Goal: Task Accomplishment & Management: Complete application form

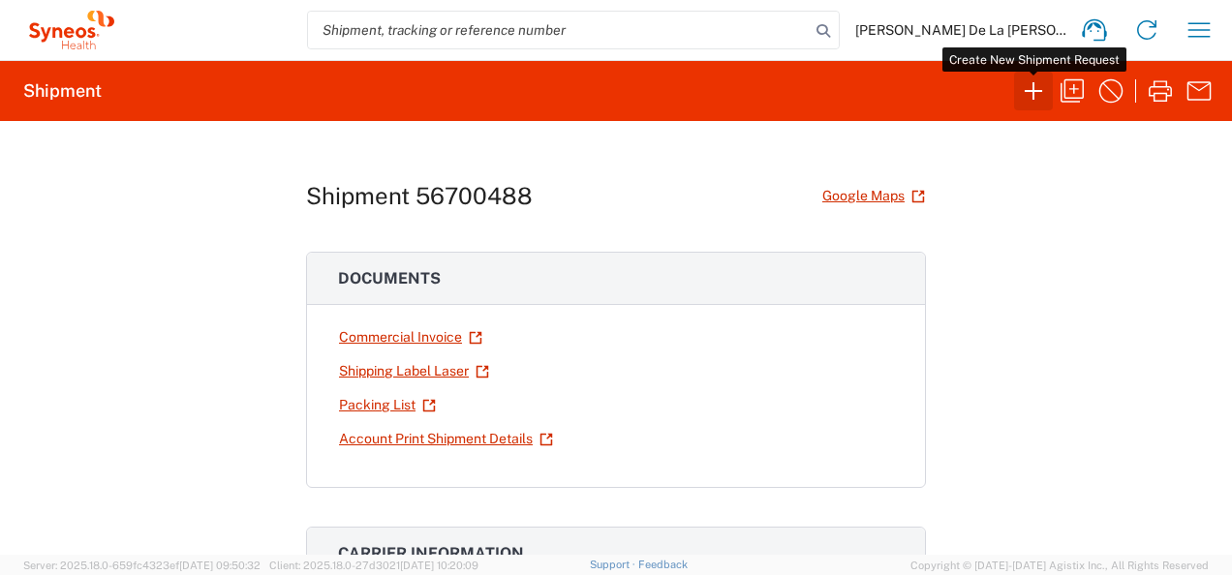
click at [1042, 91] on icon "button" at bounding box center [1033, 91] width 31 height 31
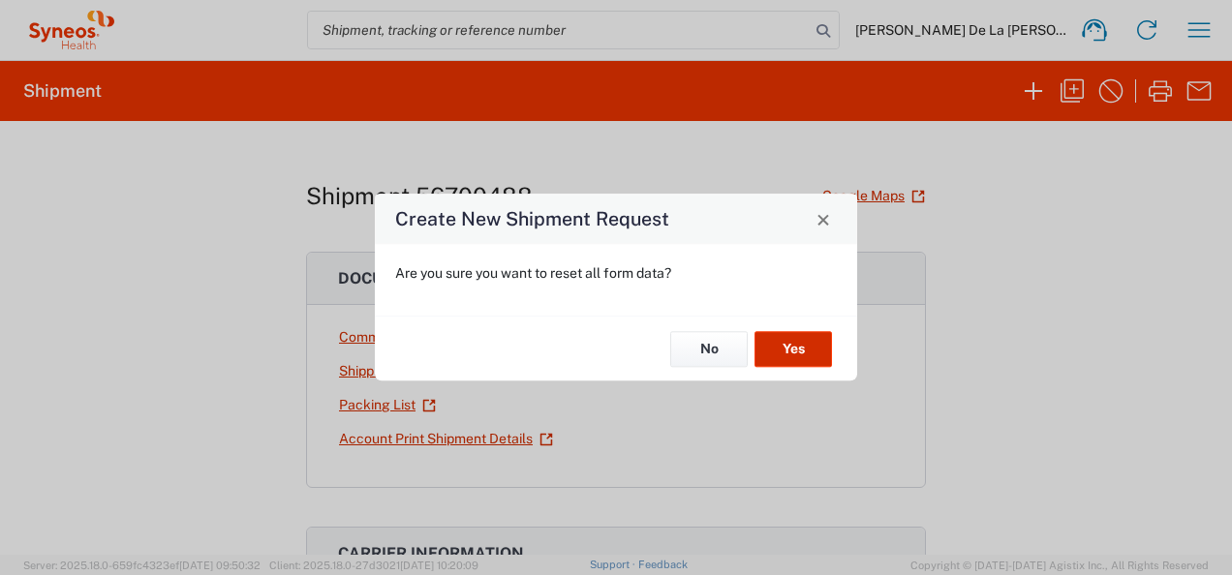
click at [793, 335] on button "Yes" at bounding box center [792, 349] width 77 height 36
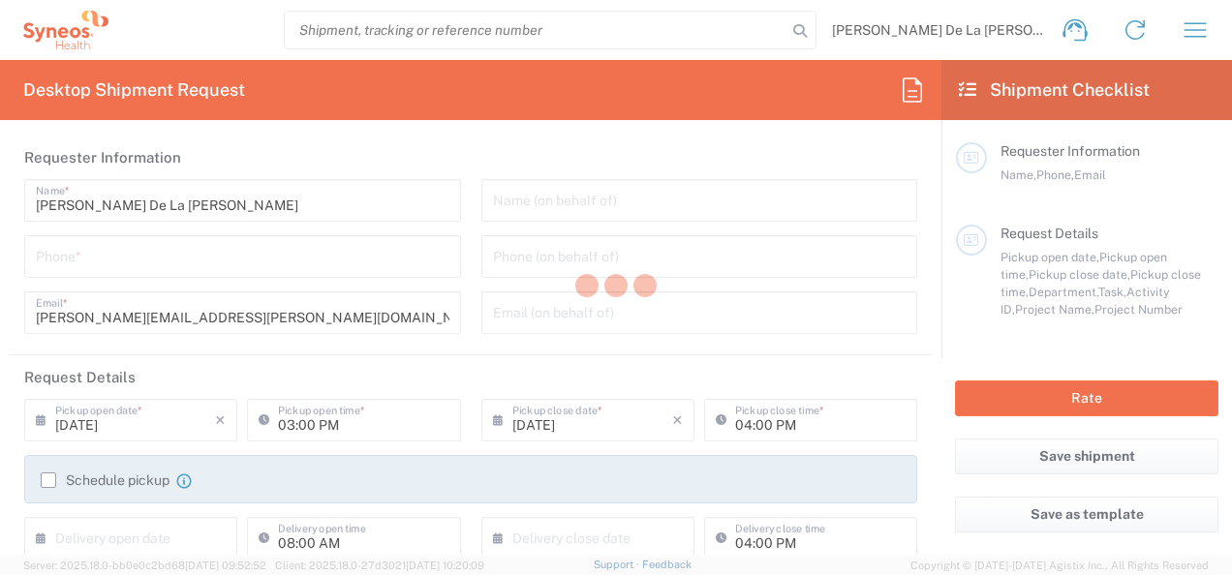
type input "[US_STATE]"
type input "[GEOGRAPHIC_DATA]"
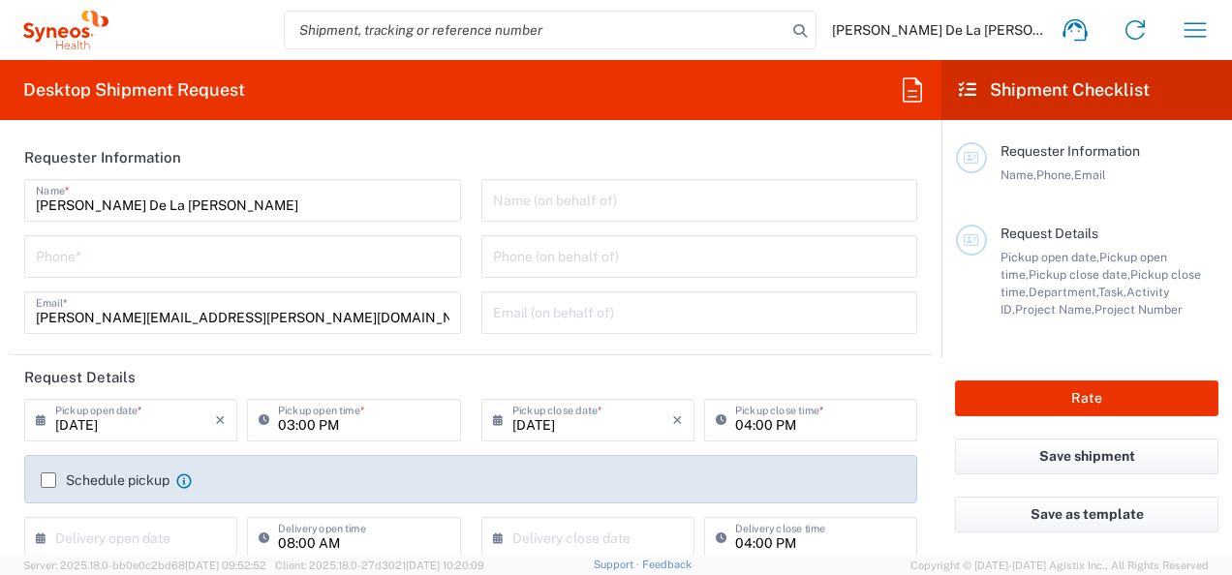
type input "Syneos Health, LLC-[GEOGRAPHIC_DATA] [GEOGRAPHIC_DATA] [GEOGRAPHIC_DATA]"
type input "8350"
click at [265, 267] on input "tel" at bounding box center [242, 255] width 413 height 34
type input "9178374901"
drag, startPoint x: 431, startPoint y: 152, endPoint x: 478, endPoint y: 327, distance: 181.6
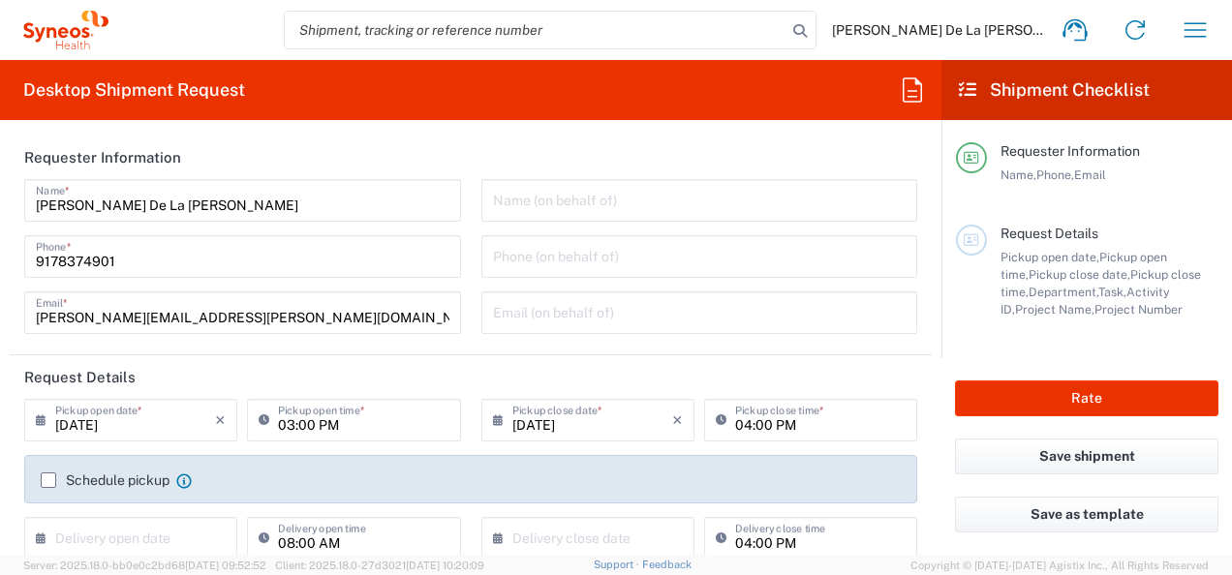
click at [431, 152] on header "Requester Information" at bounding box center [471, 158] width 922 height 44
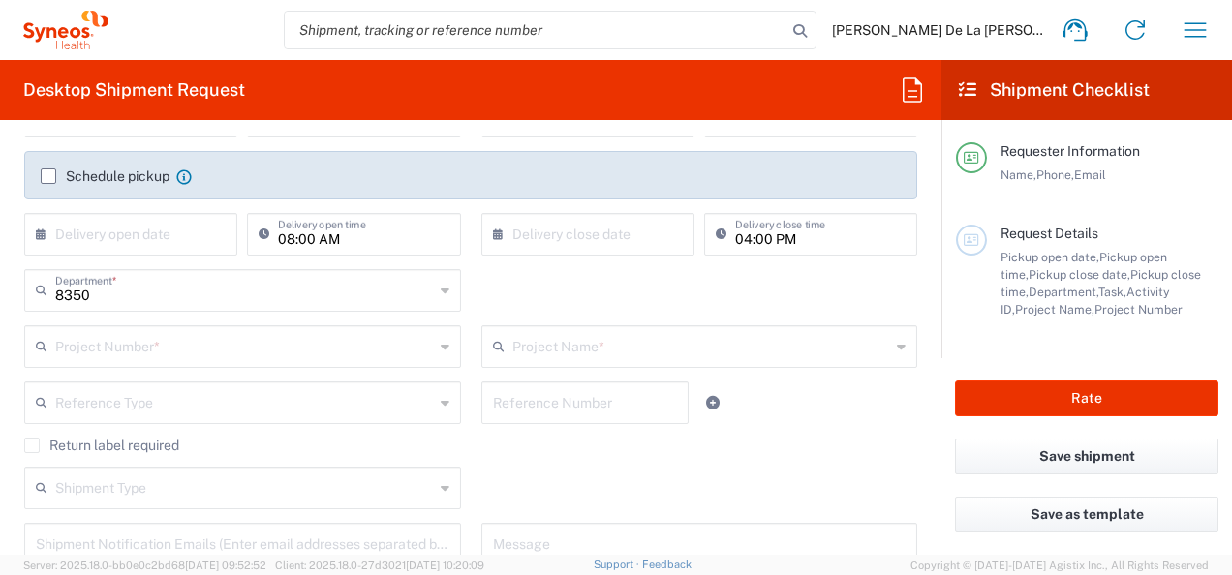
scroll to position [305, 0]
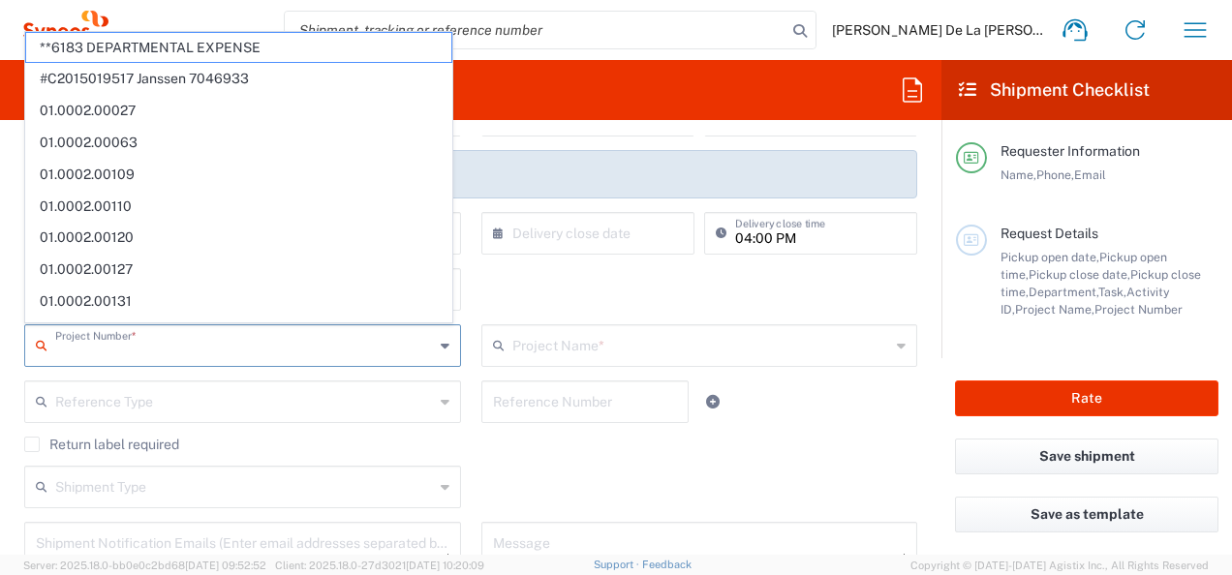
click at [276, 339] on input "text" at bounding box center [244, 344] width 379 height 34
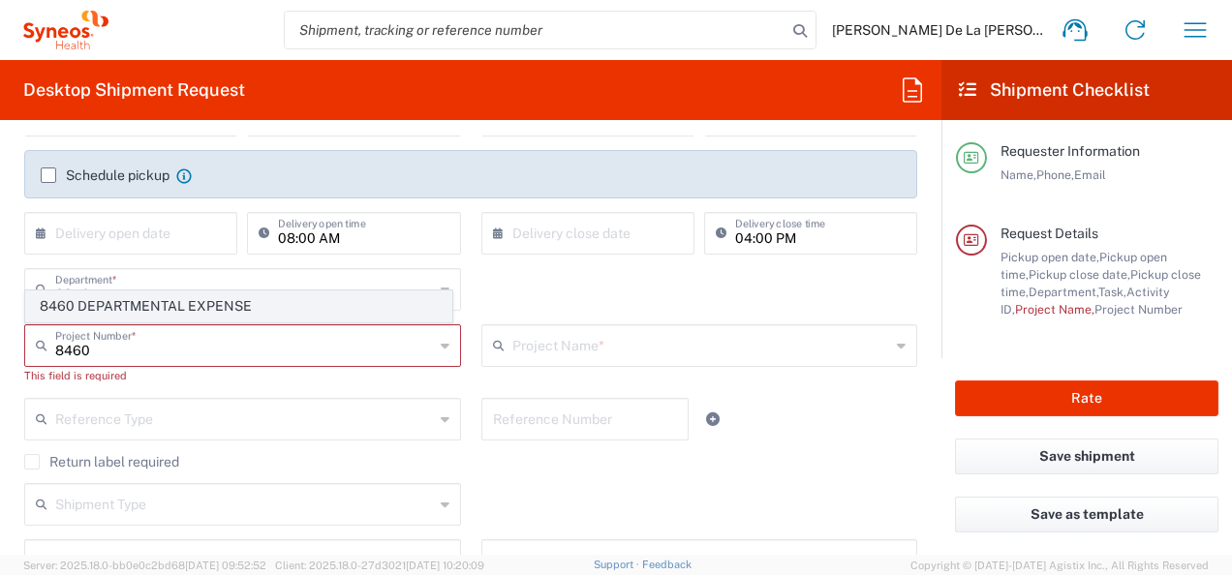
click at [276, 306] on span "8460 DEPARTMENTAL EXPENSE" at bounding box center [238, 306] width 425 height 30
type input "8460 DEPARTMENTAL EXPENSE"
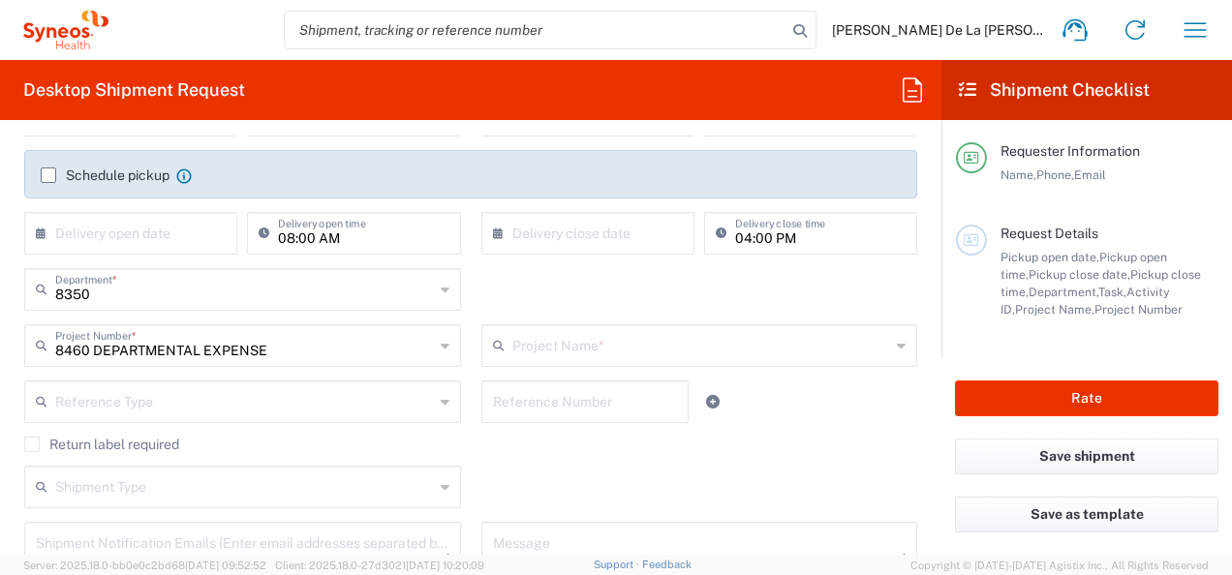
type input "8460 DEPARTMENTAL EXPENSE"
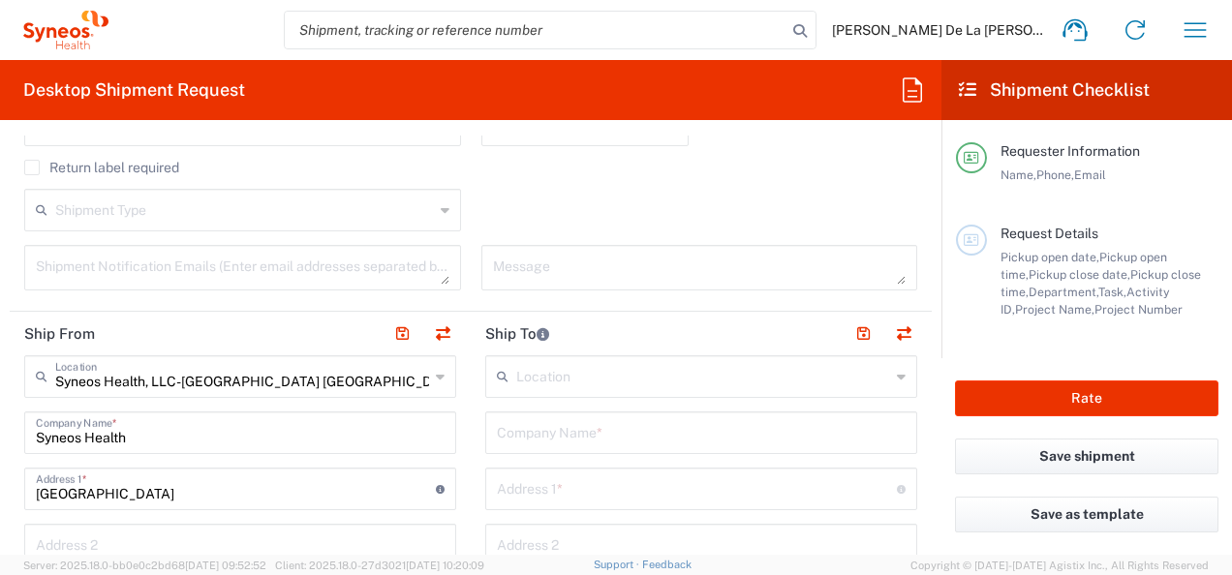
scroll to position [592, 0]
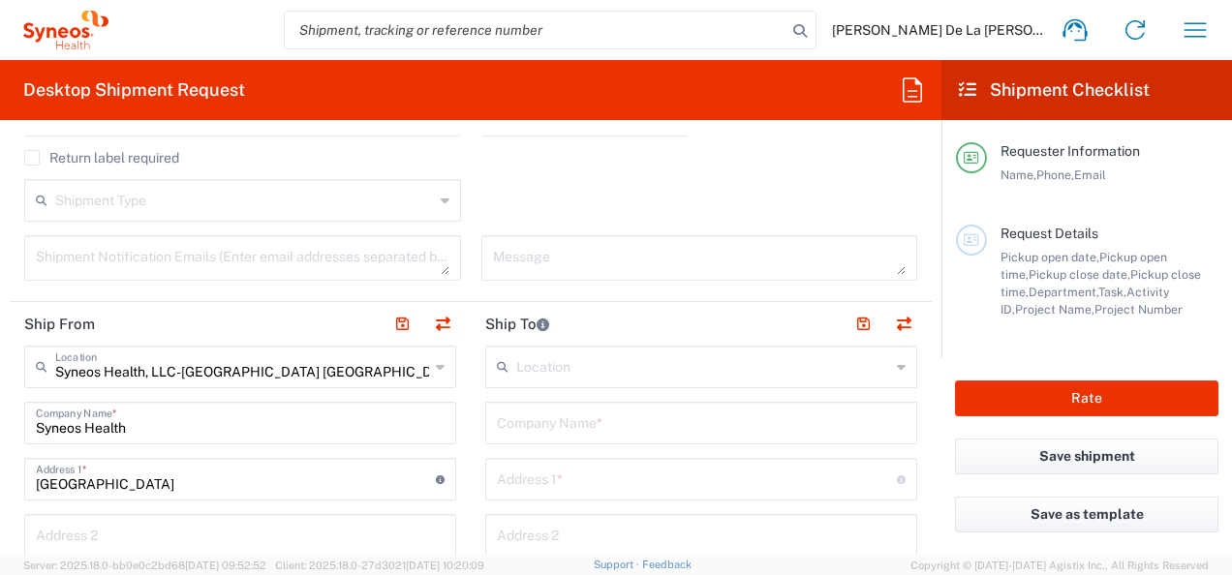
click at [436, 365] on icon at bounding box center [440, 366] width 9 height 31
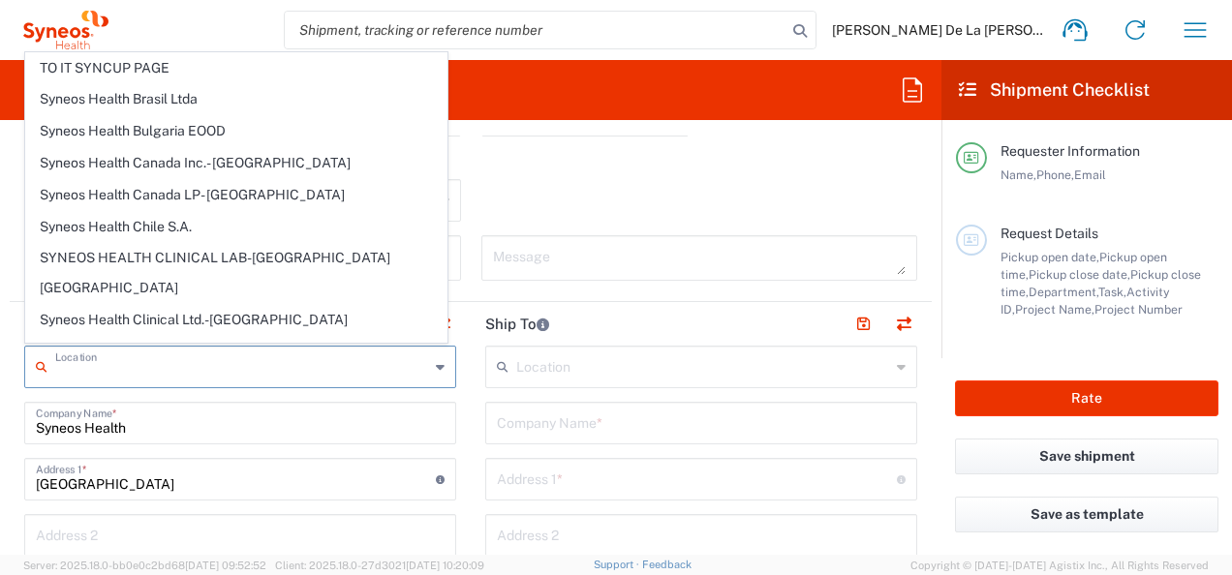
scroll to position [1404, 0]
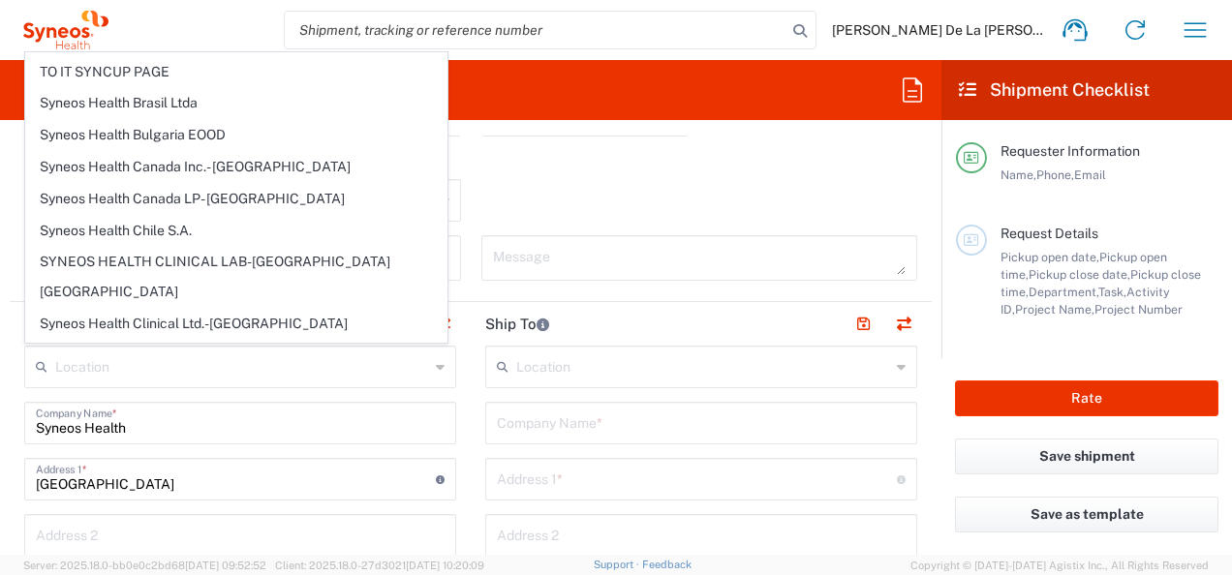
click at [273, 528] on li "Syneos Health Commercial Servi- [GEOGRAPHIC_DATA] [GEOGRAPHIC_DATA]" at bounding box center [236, 559] width 422 height 62
type input "Syneos Health Commercial Servi- [GEOGRAPHIC_DATA] [GEOGRAPHIC_DATA]"
type input "Syneos Health Commercial Services, LLC"
type input "[STREET_ADDRESS]"
type input "3rd Floor"
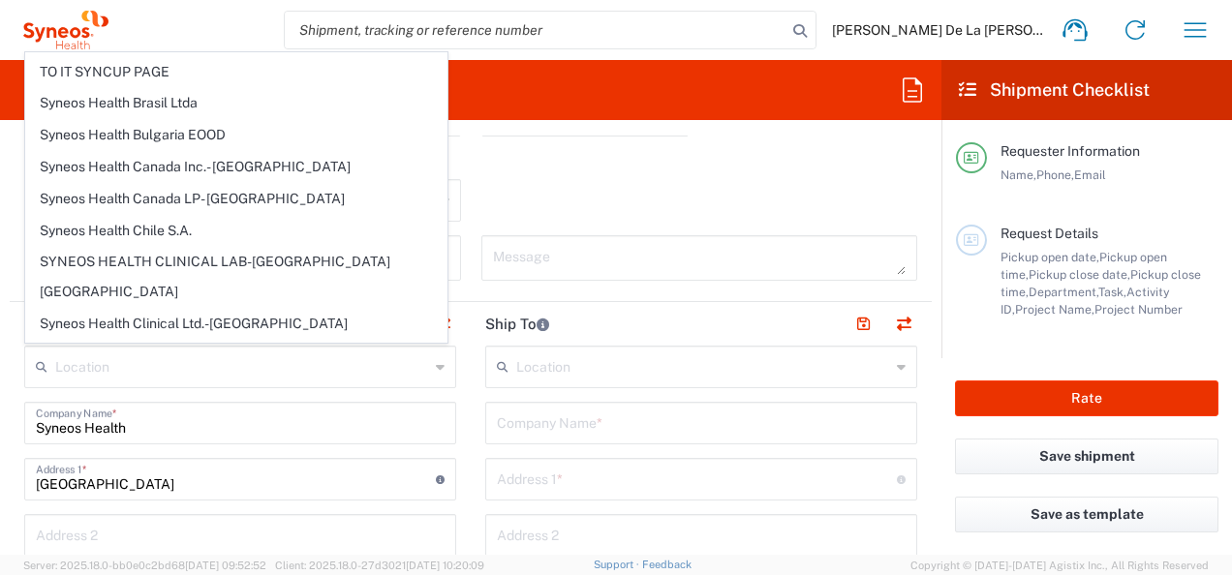
type input "Bridgewater"
type input "[US_STATE]"
type input "08807"
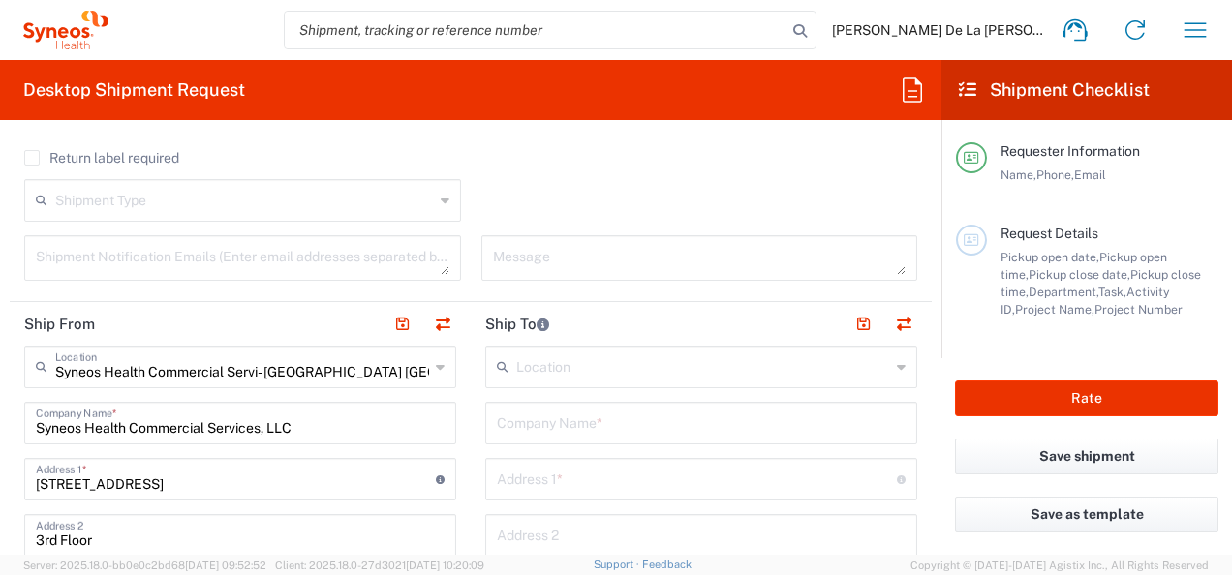
click at [277, 153] on agx-checkbox-control "Return label required" at bounding box center [470, 157] width 893 height 15
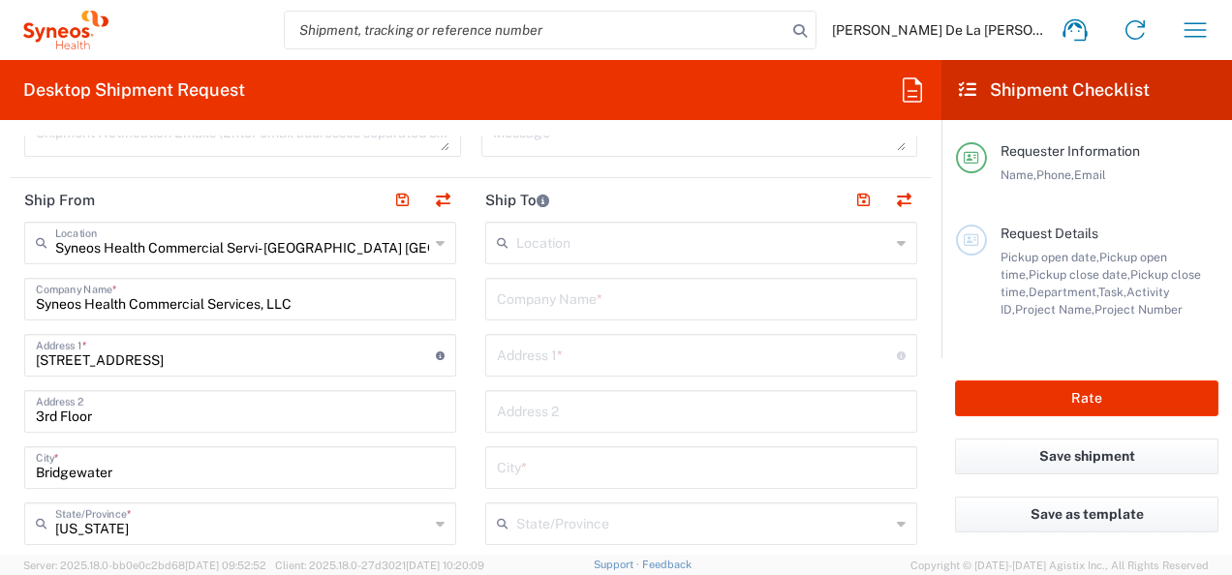
scroll to position [715, 0]
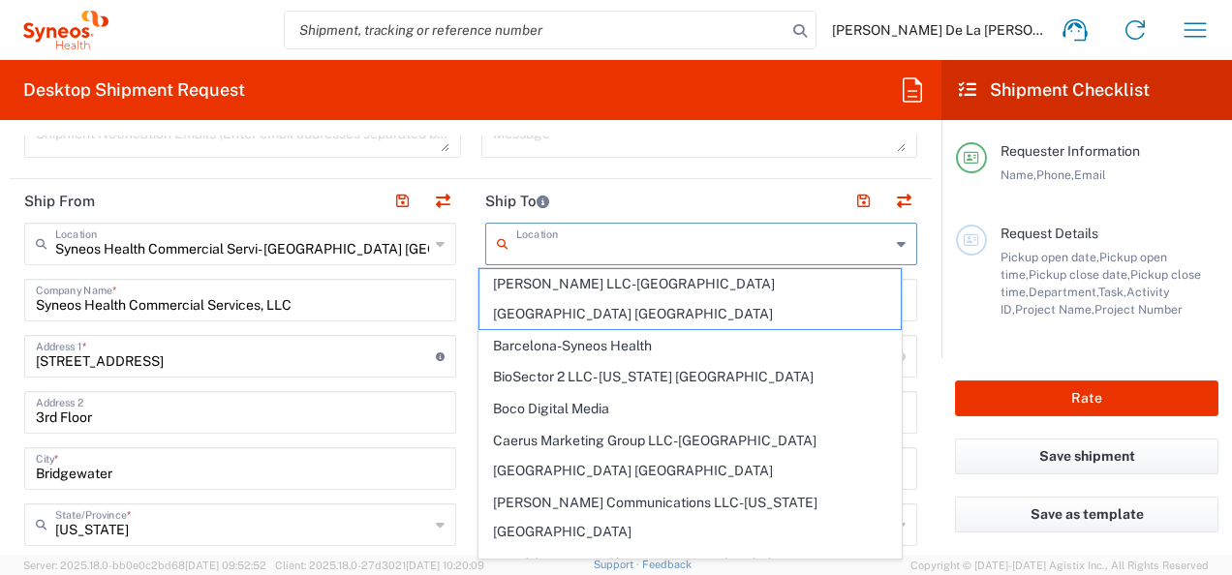
click at [626, 236] on input "text" at bounding box center [703, 243] width 374 height 34
click at [471, 218] on header "Ship To" at bounding box center [701, 201] width 461 height 44
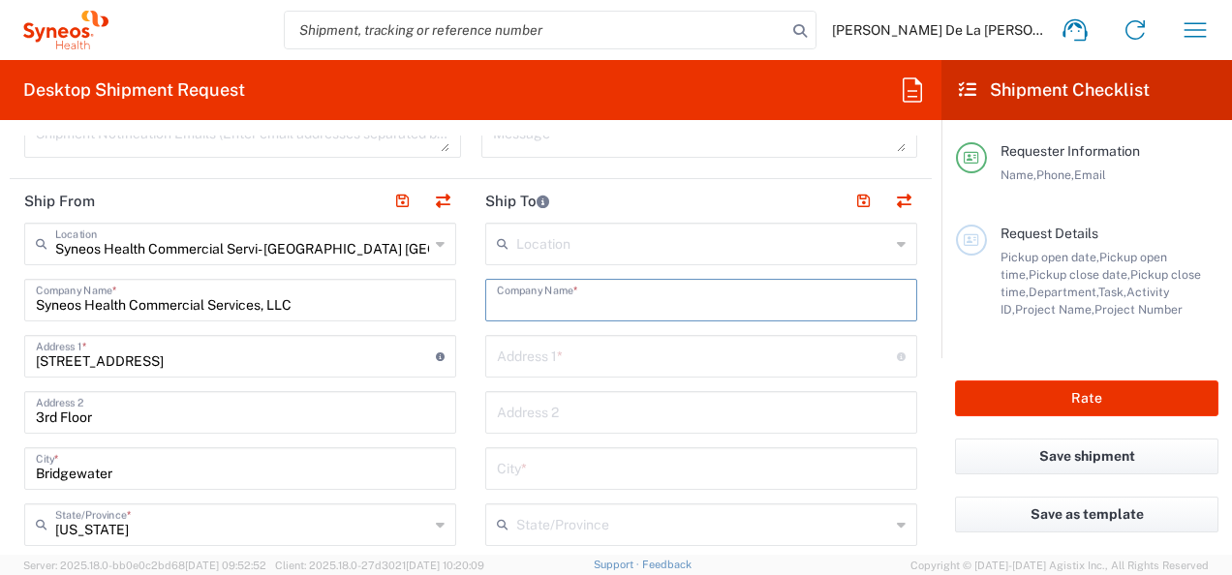
click at [572, 304] on input "text" at bounding box center [701, 299] width 409 height 34
type input "Syneos Health"
click at [584, 375] on div "Address 1 * For cross streets use street names with '&' or 'and' in between. Fo…" at bounding box center [701, 356] width 432 height 43
type input "[STREET_ADDRESS]"
type input "Wilmington"
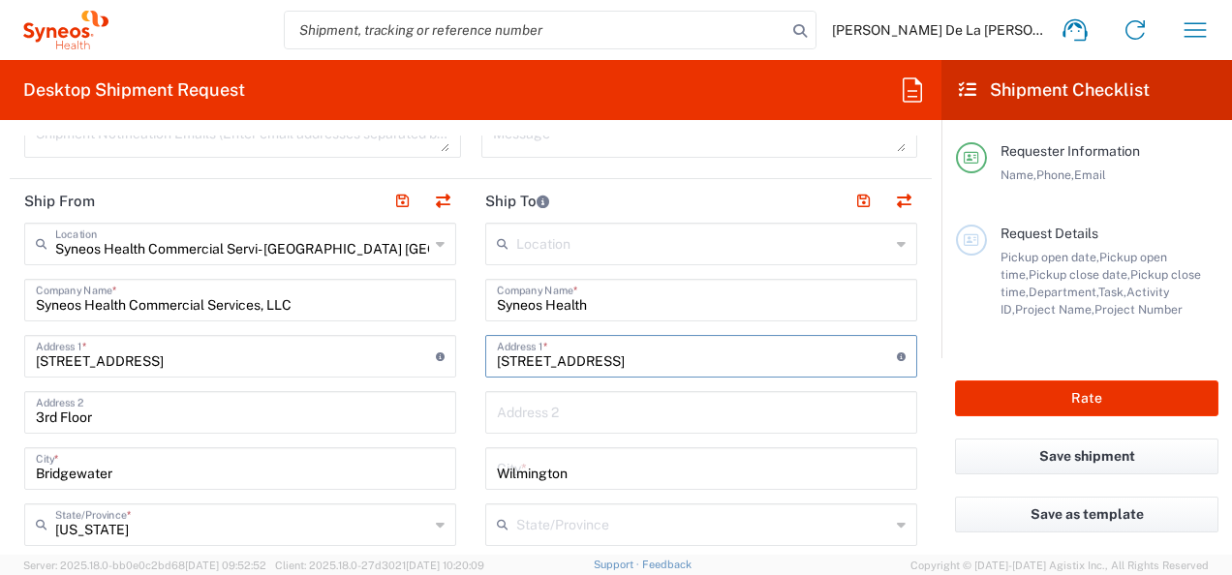
type input "[US_STATE]"
type input "[GEOGRAPHIC_DATA]"
type input "28411"
type input "1111111111"
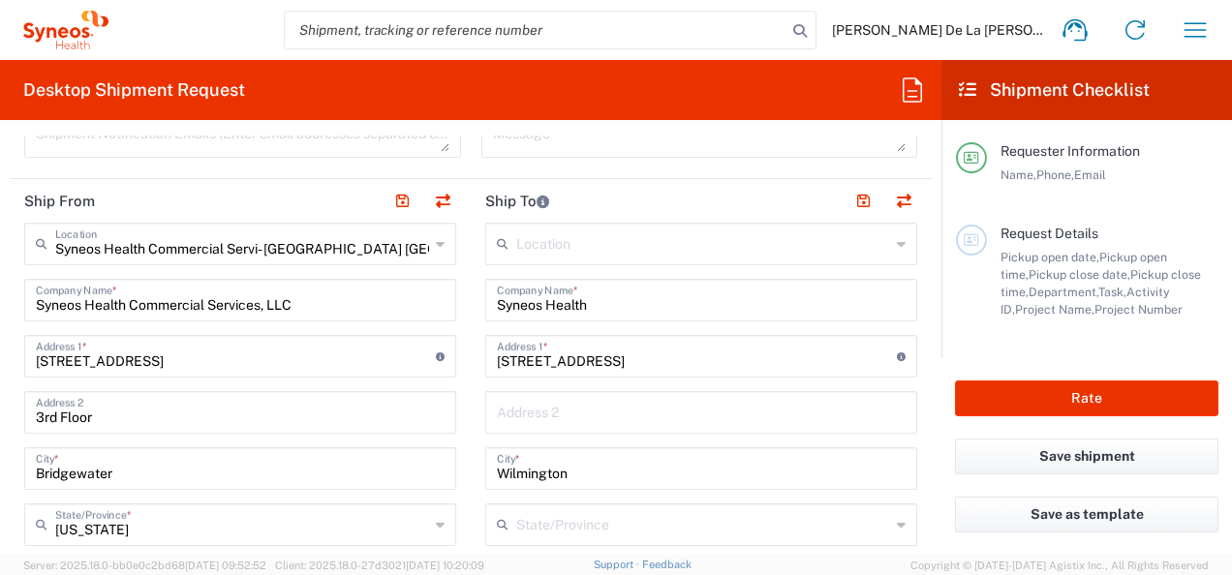
drag, startPoint x: 912, startPoint y: 412, endPoint x: 840, endPoint y: 443, distance: 78.1
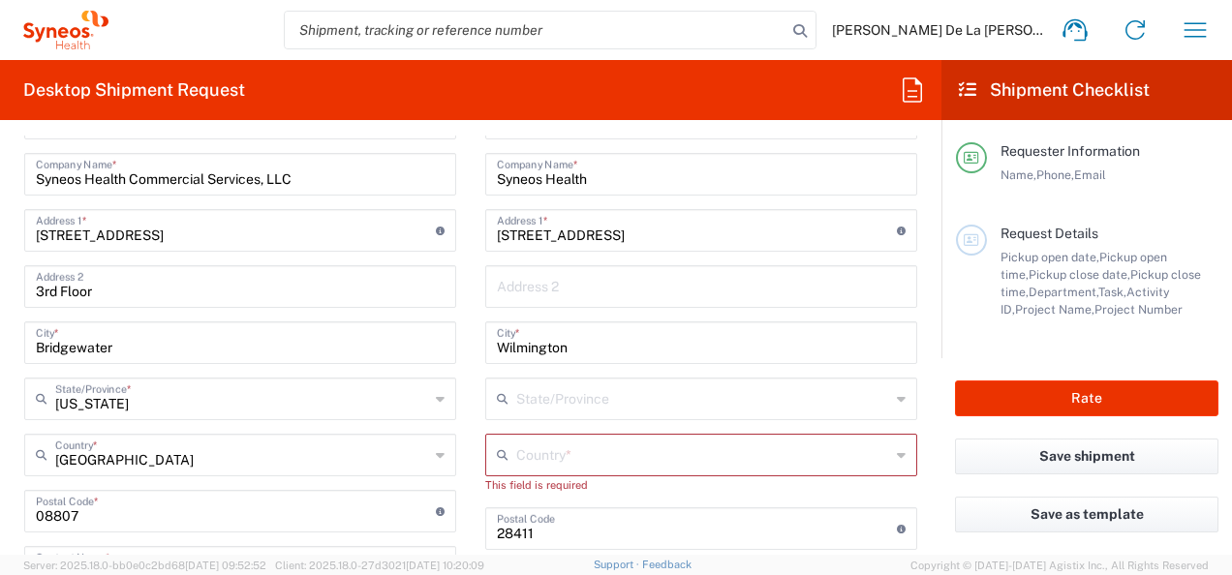
scroll to position [857, 0]
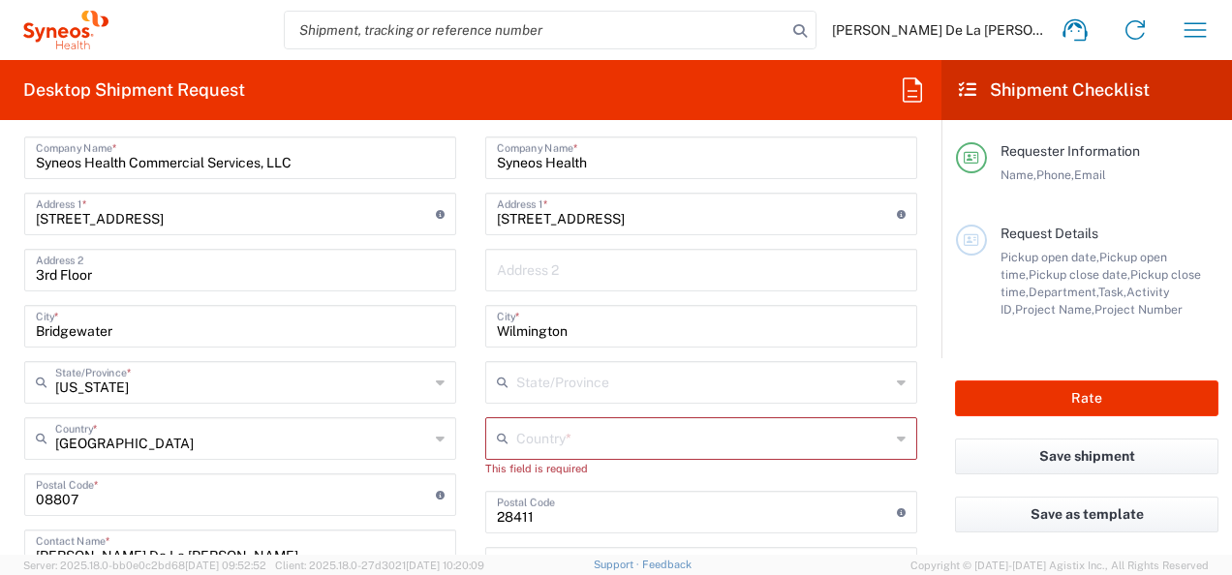
click at [740, 439] on input "text" at bounding box center [703, 437] width 374 height 34
type input "u"
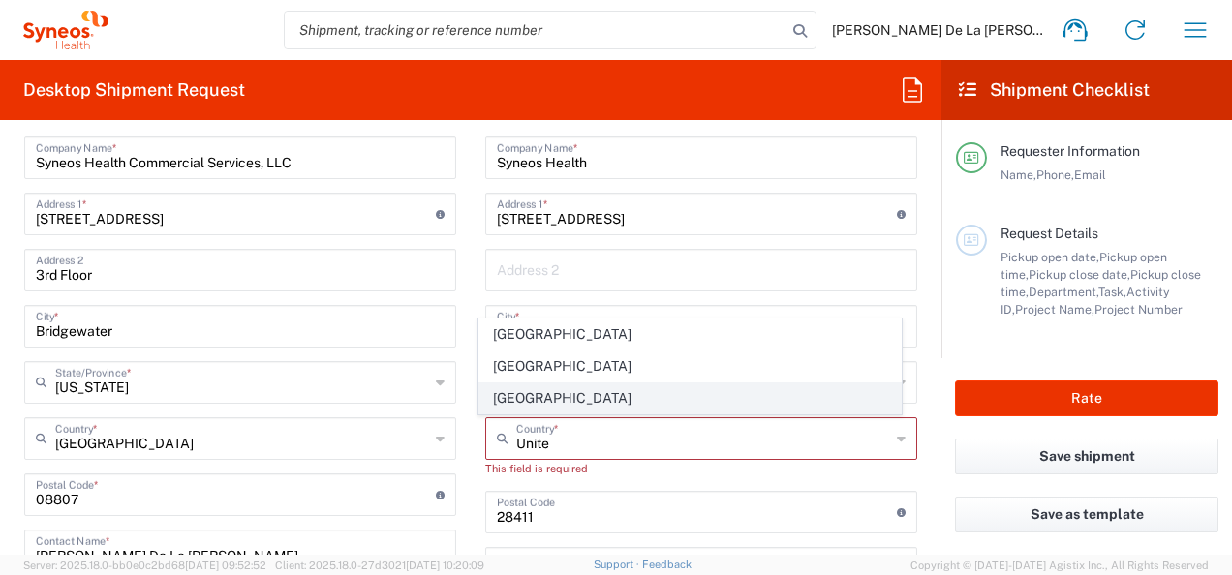
click at [524, 401] on span "[GEOGRAPHIC_DATA]" at bounding box center [689, 398] width 420 height 30
type input "[GEOGRAPHIC_DATA]"
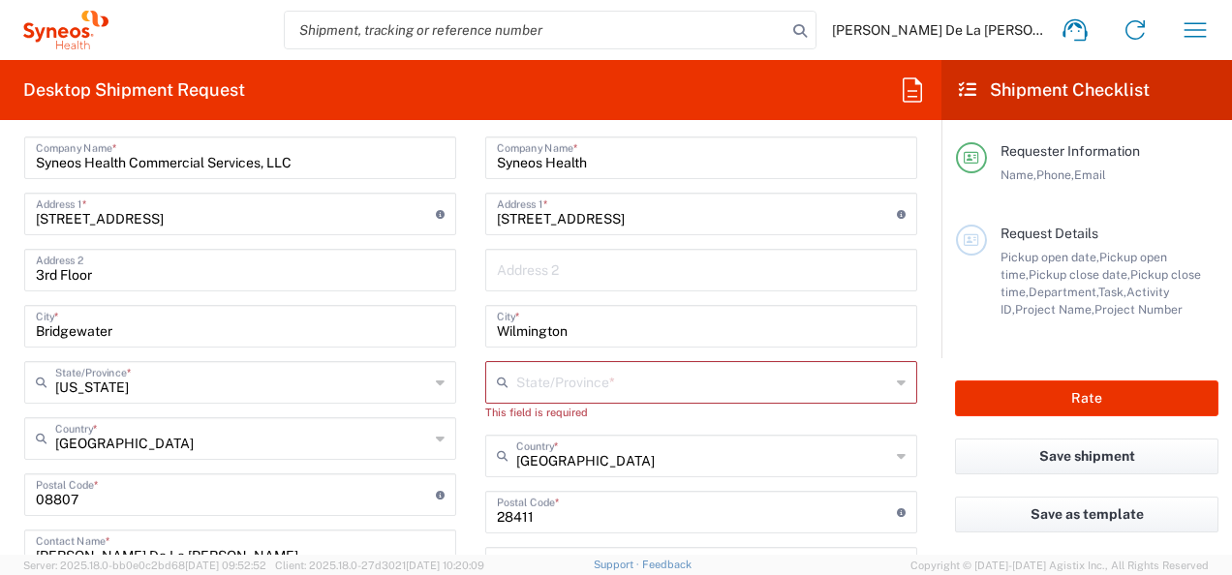
click at [658, 376] on input "text" at bounding box center [703, 381] width 374 height 34
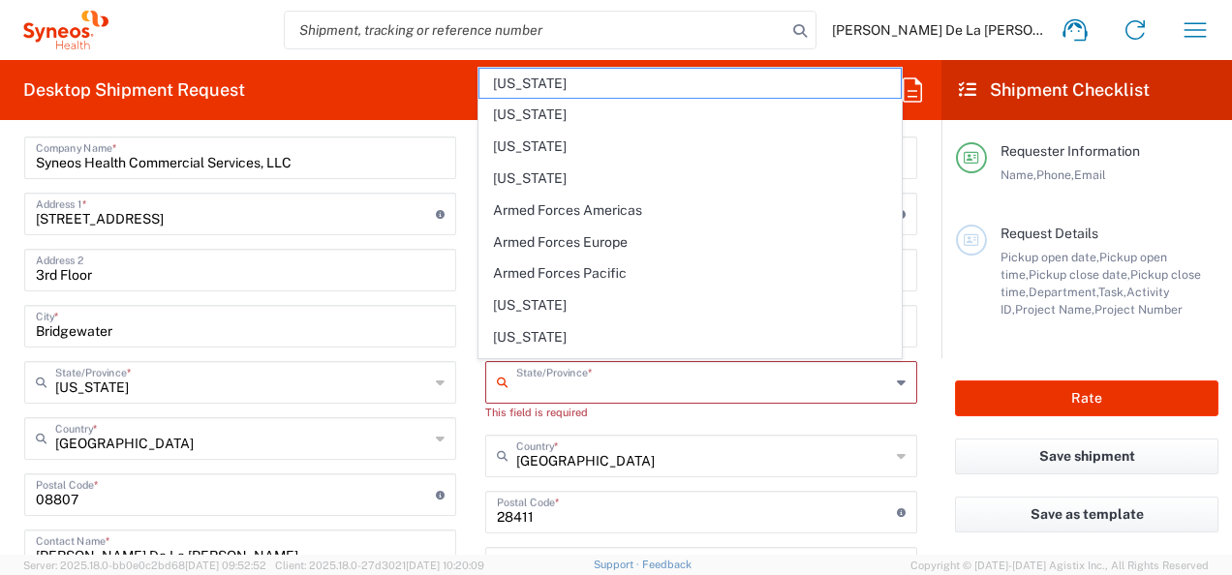
type input "[US_STATE]"
type input "9178374901"
type input "6th floor"
click at [0, 0] on span "[PERSON_NAME] Communications LLC-[US_STATE] [GEOGRAPHIC_DATA]" at bounding box center [0, 0] width 0 height 0
click at [781, 438] on input "[GEOGRAPHIC_DATA]" at bounding box center [703, 455] width 374 height 34
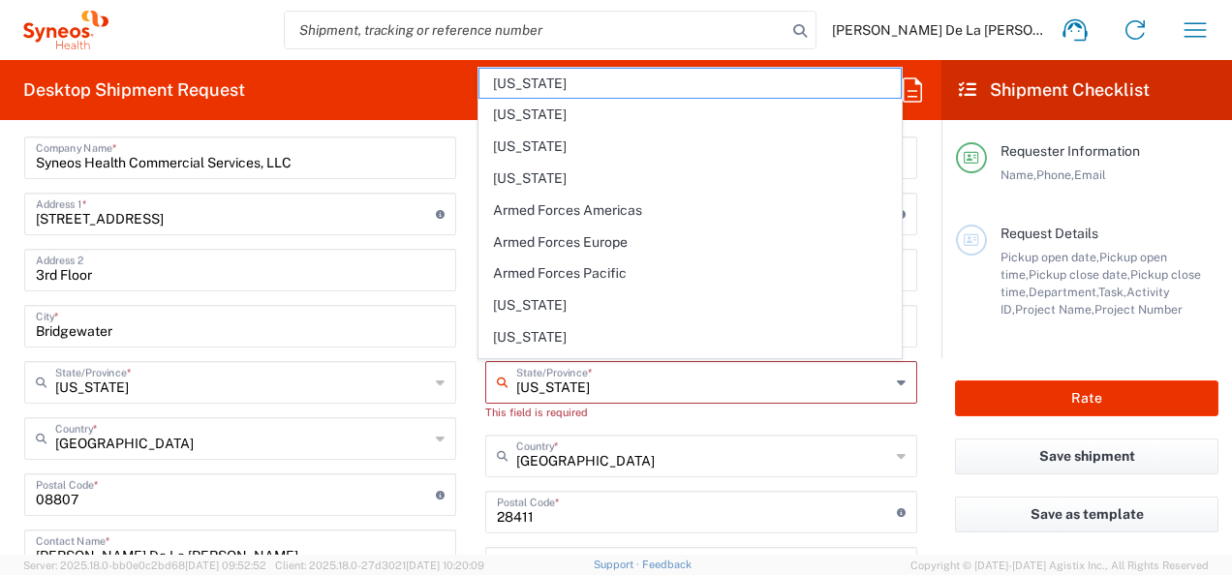
click at [781, 438] on input "[GEOGRAPHIC_DATA]" at bounding box center [703, 455] width 374 height 34
type input "[PERSON_NAME] Communications Group LLC"
type input "[STREET_ADDRESS][PERSON_NAME]"
type input "40th Floor"
type input "[US_STATE]"
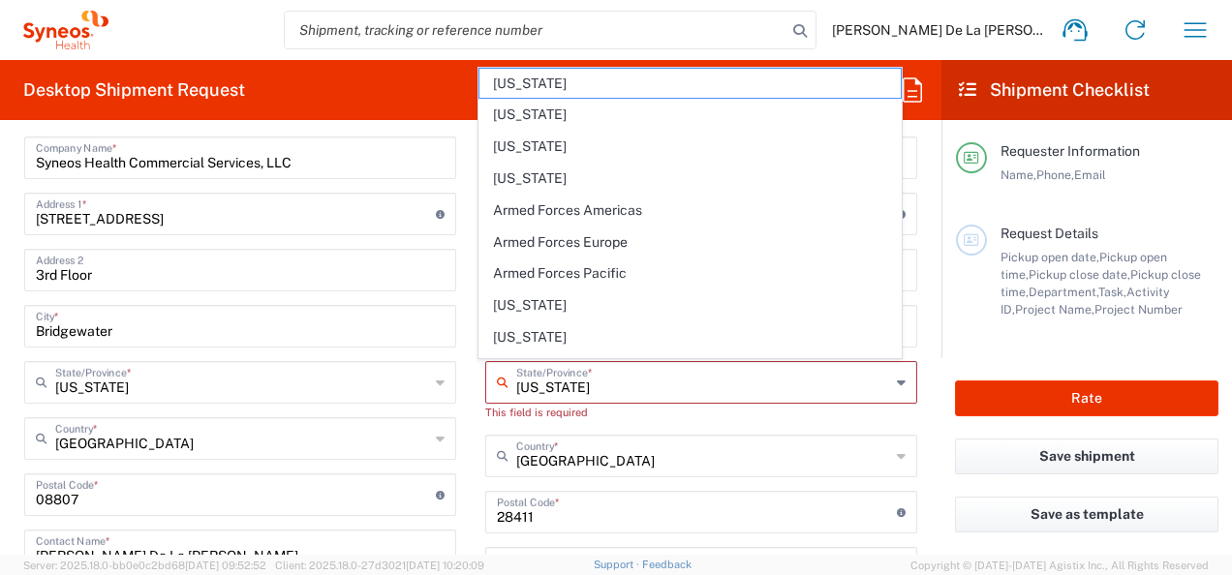
type input "[US_STATE]"
type input "10281"
type input "Sender/Shipper"
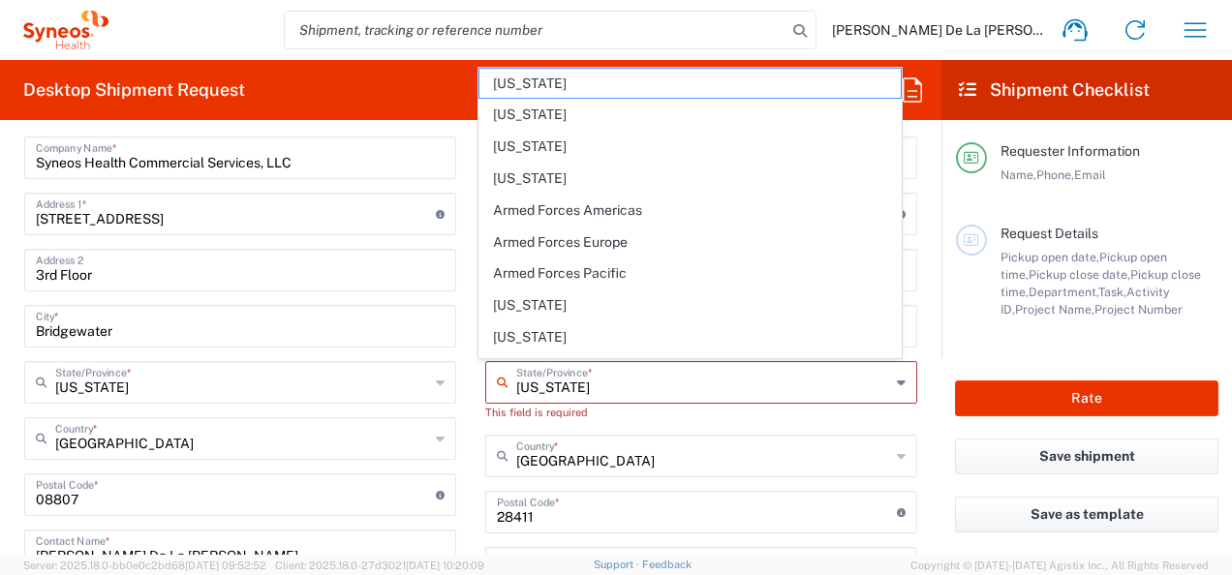
type input "Delivery Duty Paid"
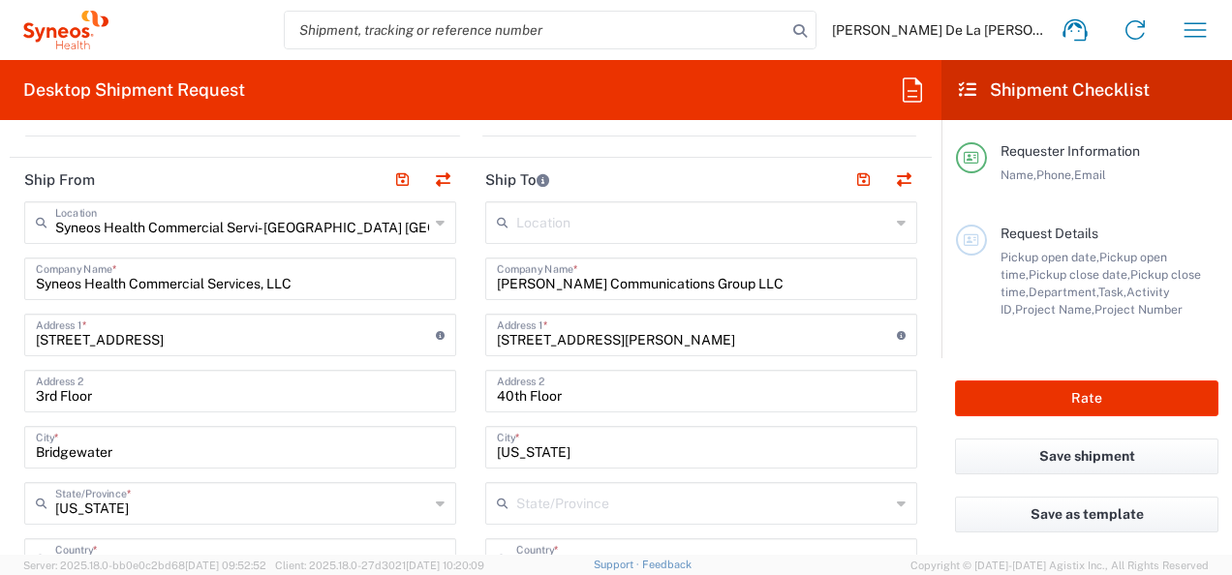
scroll to position [710, 0]
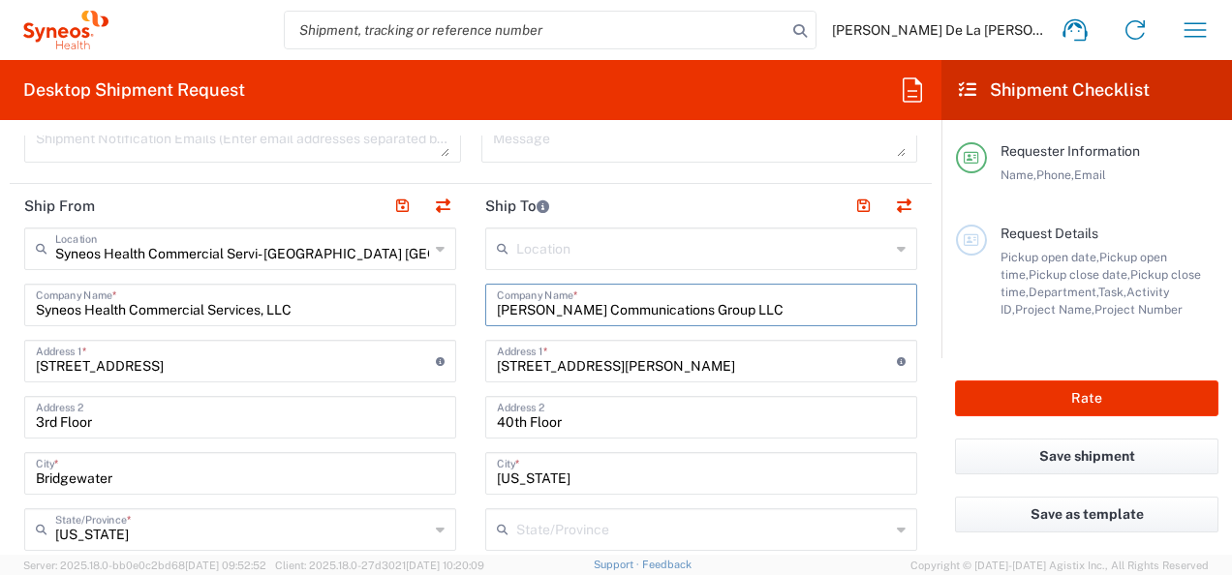
click at [808, 300] on input "[PERSON_NAME] Communications Group LLC" at bounding box center [701, 304] width 409 height 34
click at [778, 321] on div "[PERSON_NAME] Communications Group LLC Company Name *" at bounding box center [701, 305] width 432 height 43
click at [776, 318] on input "[PERSON_NAME] Communications Group LLC" at bounding box center [701, 304] width 409 height 34
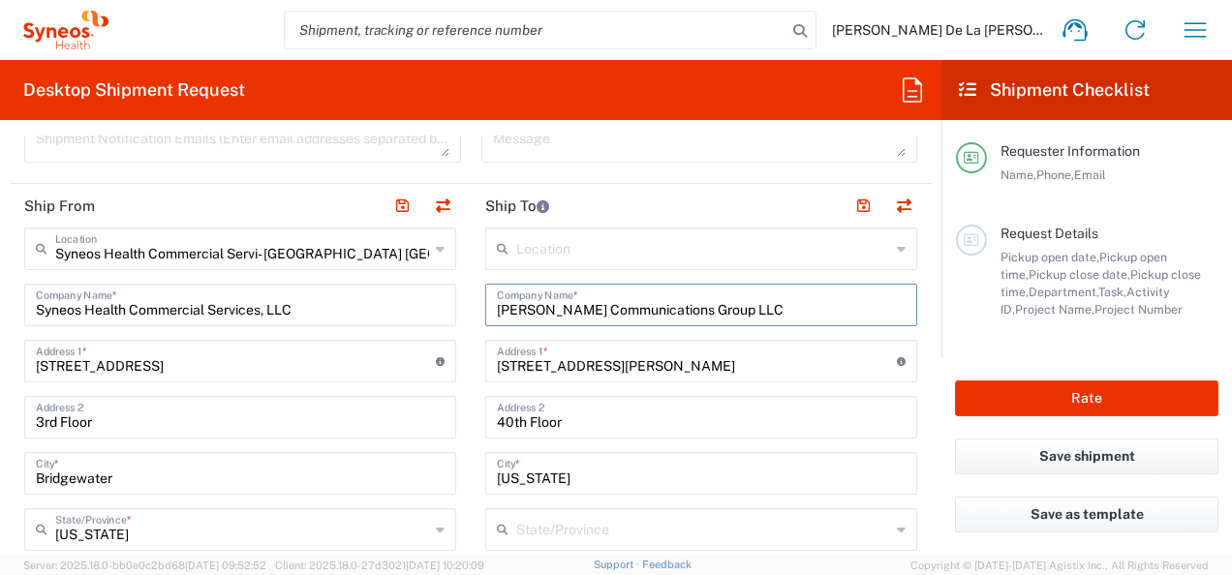
click at [776, 318] on input "[PERSON_NAME] Communications Group LLC" at bounding box center [701, 304] width 409 height 34
click at [763, 296] on input "[PERSON_NAME] Communications Group LLC" at bounding box center [701, 304] width 409 height 34
click at [756, 305] on input "[PERSON_NAME] Communications Group LLC" at bounding box center [701, 304] width 409 height 34
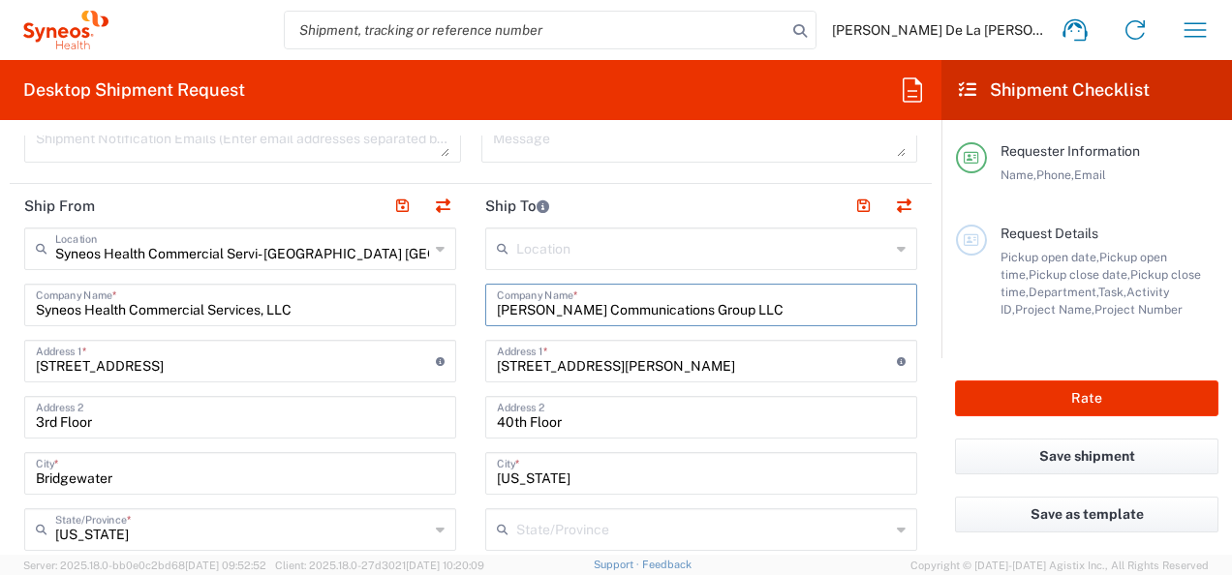
click at [756, 305] on input "[PERSON_NAME] Communications Group LLC" at bounding box center [701, 304] width 409 height 34
type input "Syneos Health"
click at [624, 378] on div "[STREET_ADDRESS][PERSON_NAME] Address 1 * For cross streets use street names wi…" at bounding box center [701, 361] width 432 height 43
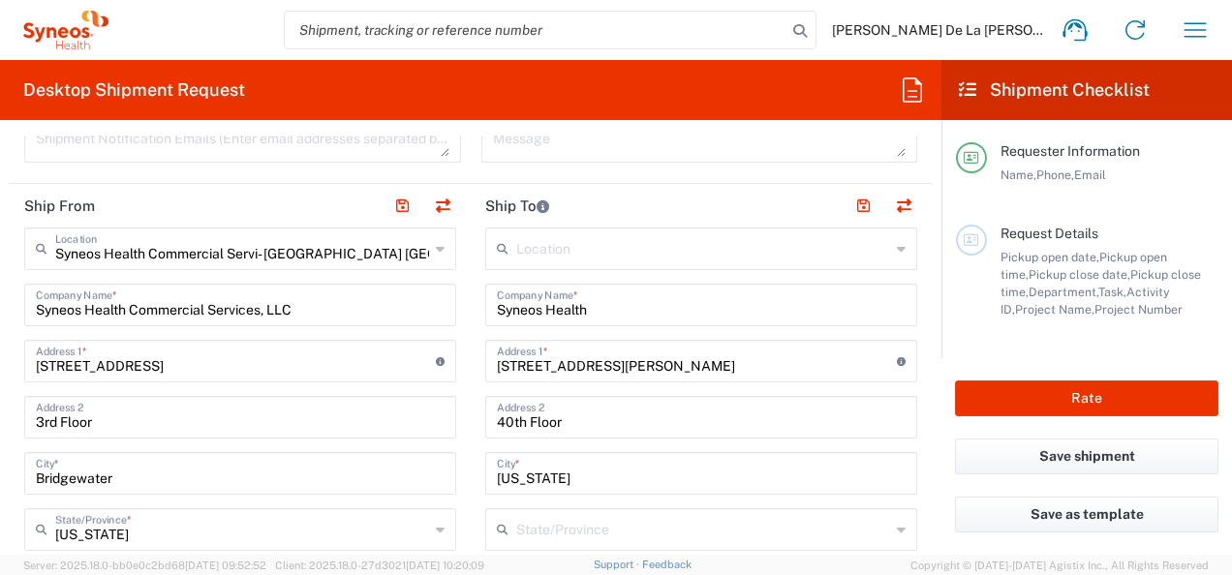
click at [623, 370] on div "[STREET_ADDRESS][PERSON_NAME] Address 1 * For cross streets use street names wi…" at bounding box center [701, 361] width 432 height 43
click at [623, 370] on input "[STREET_ADDRESS][PERSON_NAME]" at bounding box center [697, 360] width 400 height 34
click at [614, 360] on input "[STREET_ADDRESS][PERSON_NAME]" at bounding box center [697, 360] width 400 height 34
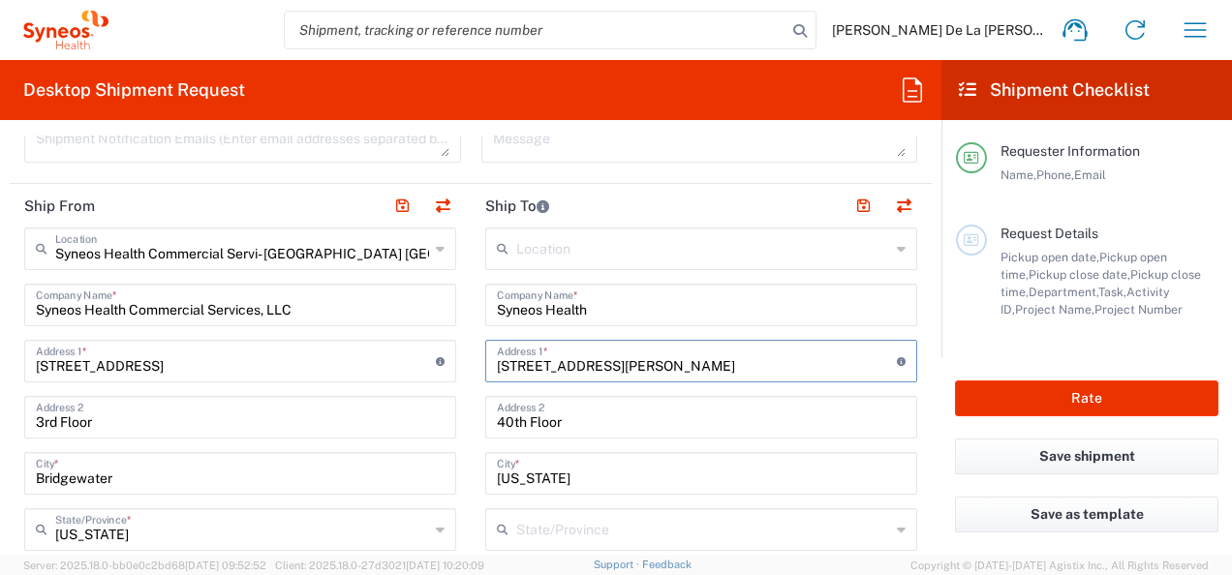
click at [614, 360] on input "[STREET_ADDRESS][PERSON_NAME]" at bounding box center [697, 360] width 400 height 34
type input "2"
click at [614, 360] on input "text" at bounding box center [697, 360] width 400 height 34
click at [585, 376] on div "Address 1 * For cross streets use street names with '&' or 'and' in between. Fo…" at bounding box center [701, 361] width 432 height 43
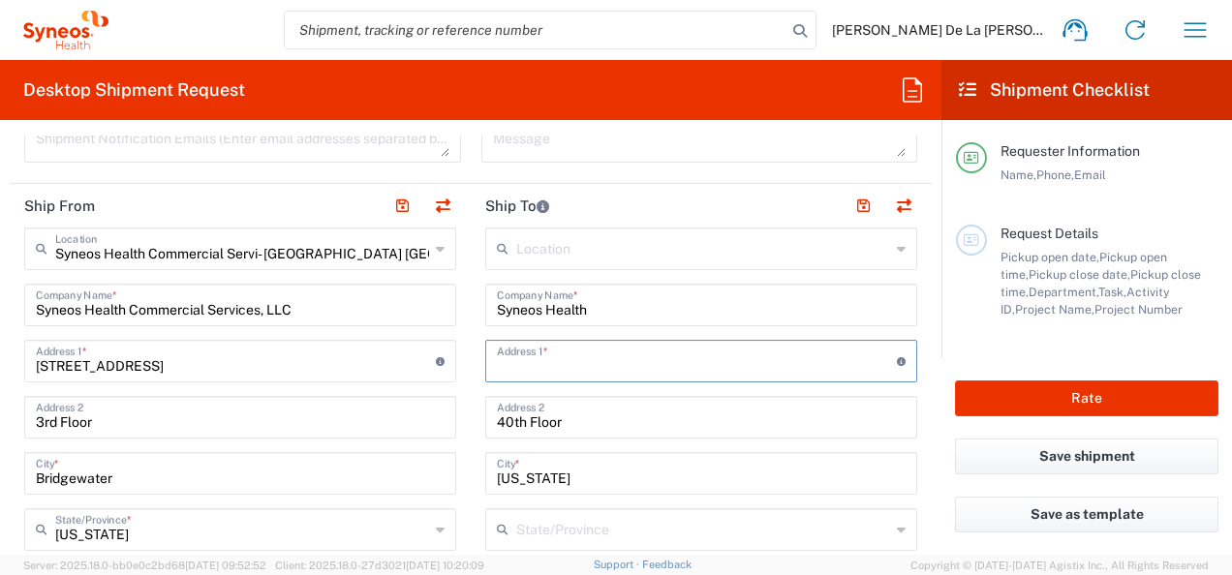
click at [583, 363] on input "text" at bounding box center [697, 360] width 400 height 34
type input "[STREET_ADDRESS]"
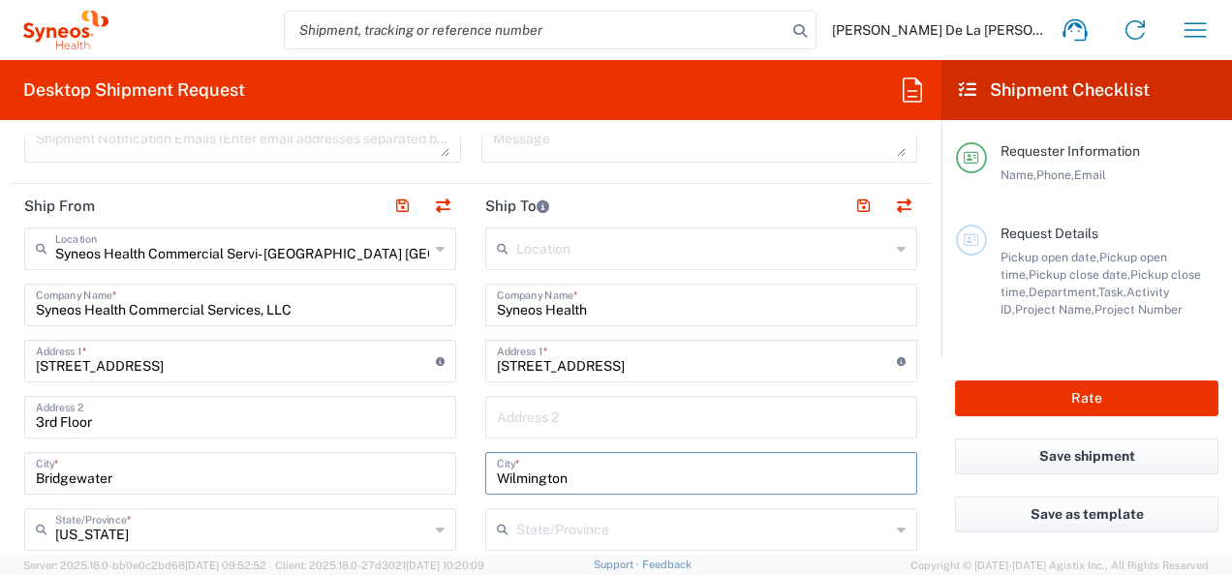
type input "Wilmington"
type input "u"
type input "[US_STATE]"
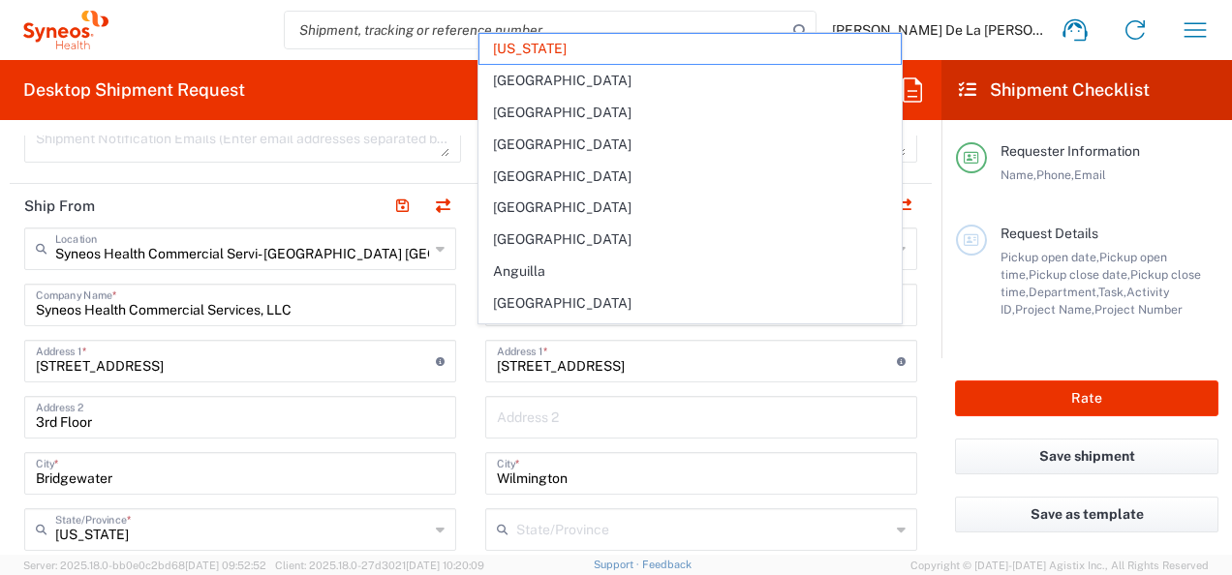
scroll to position [947, 0]
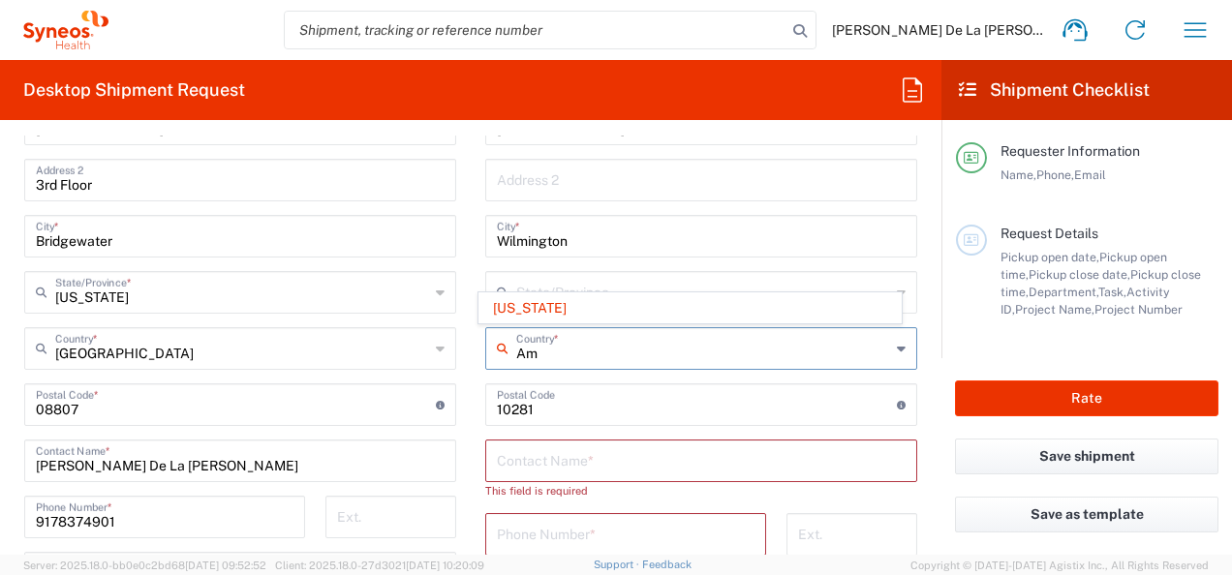
type input "A"
click at [583, 351] on input "text" at bounding box center [703, 347] width 374 height 34
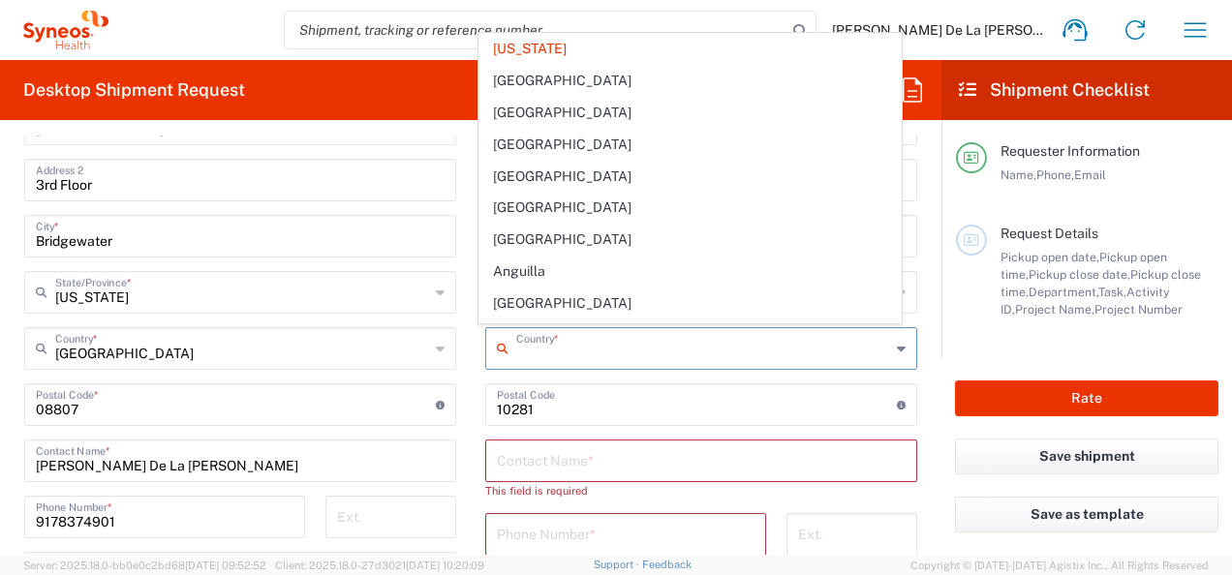
click at [583, 351] on input "text" at bounding box center [703, 347] width 374 height 34
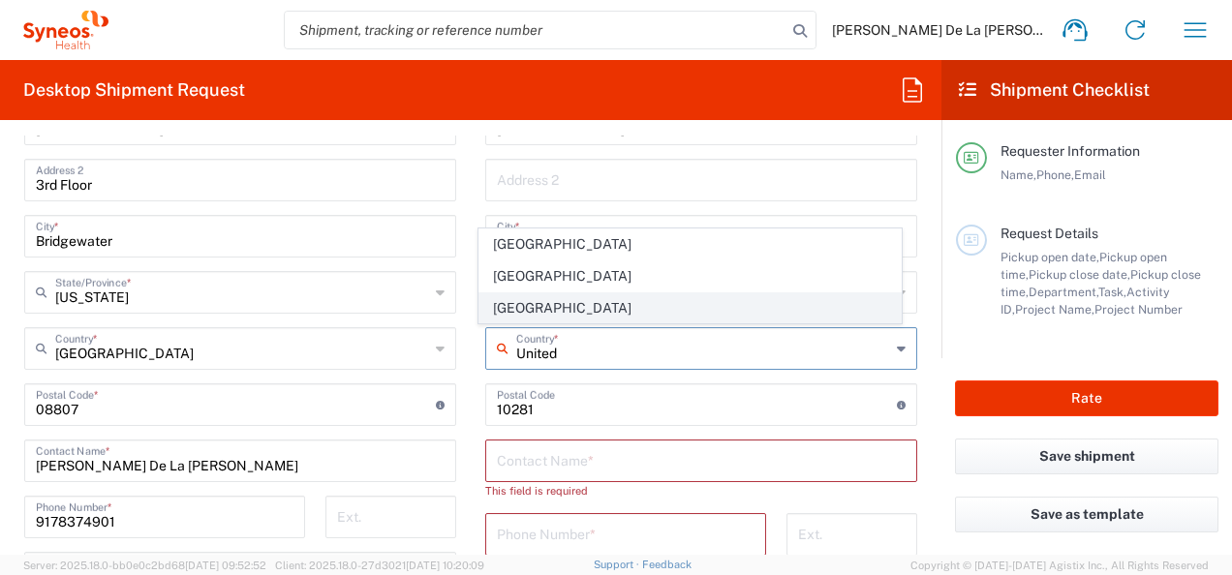
click at [519, 300] on span "[GEOGRAPHIC_DATA]" at bounding box center [689, 308] width 420 height 30
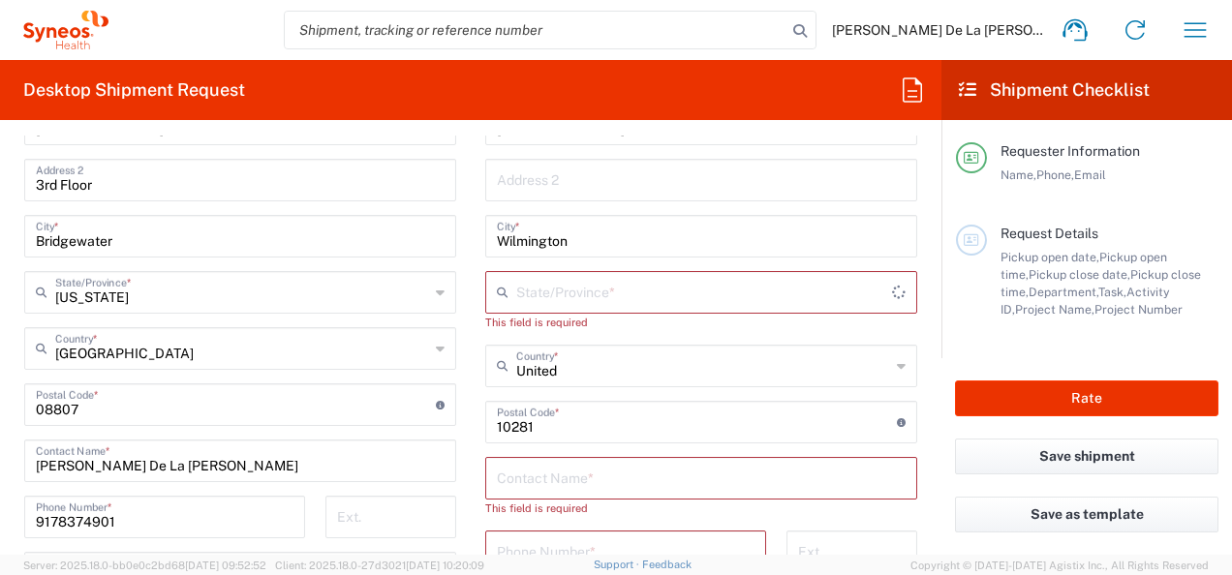
type input "[GEOGRAPHIC_DATA]"
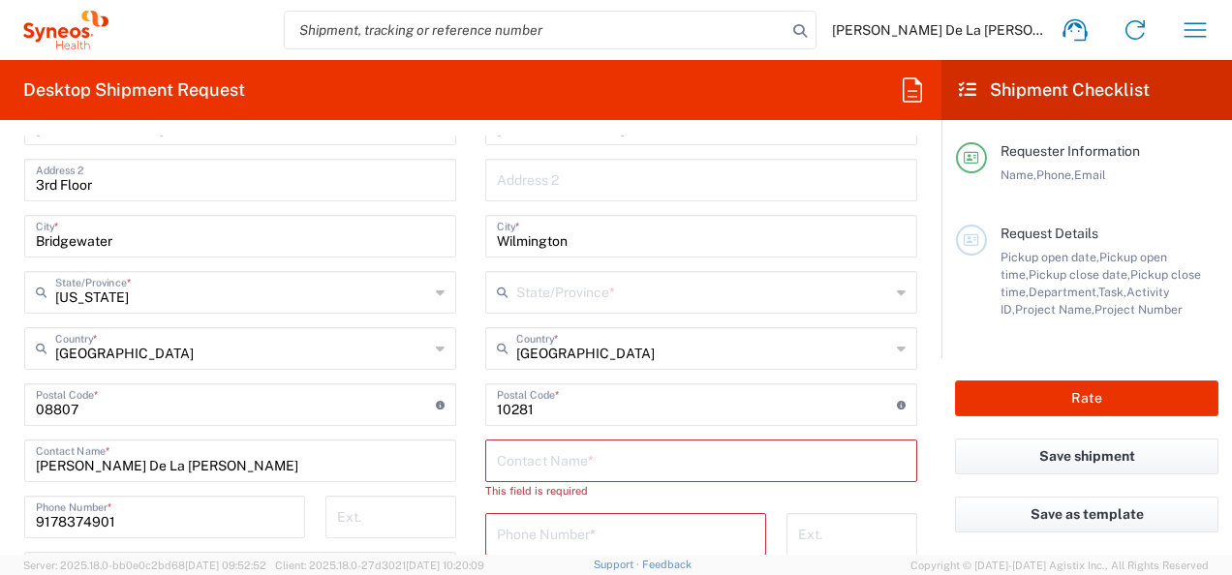
click at [604, 290] on input "text" at bounding box center [703, 291] width 374 height 34
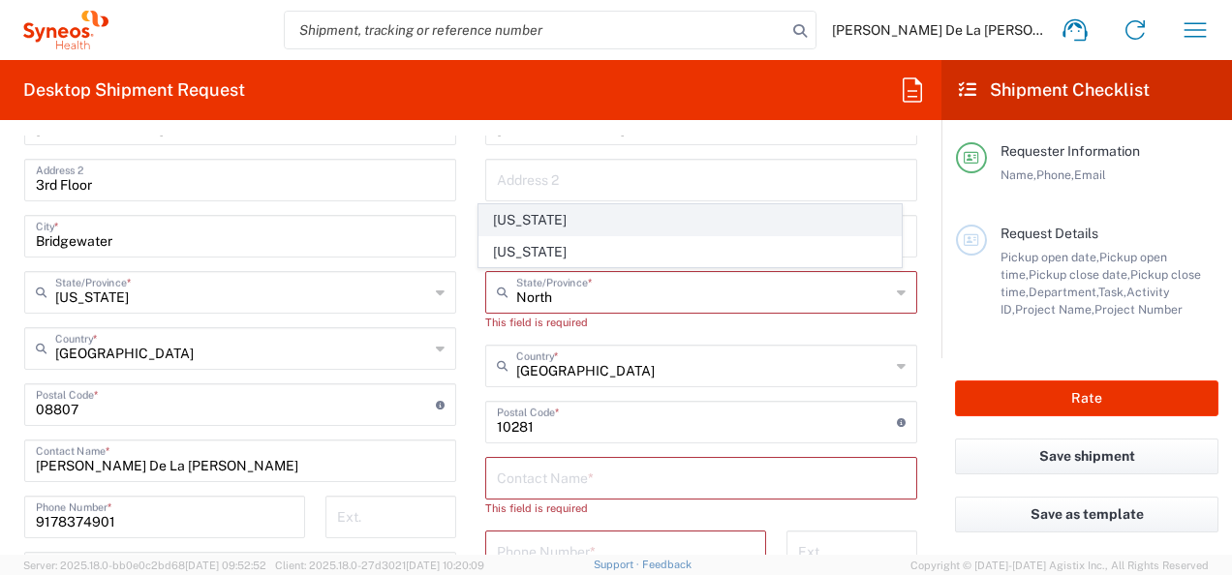
click at [576, 207] on span "[US_STATE]" at bounding box center [689, 220] width 420 height 30
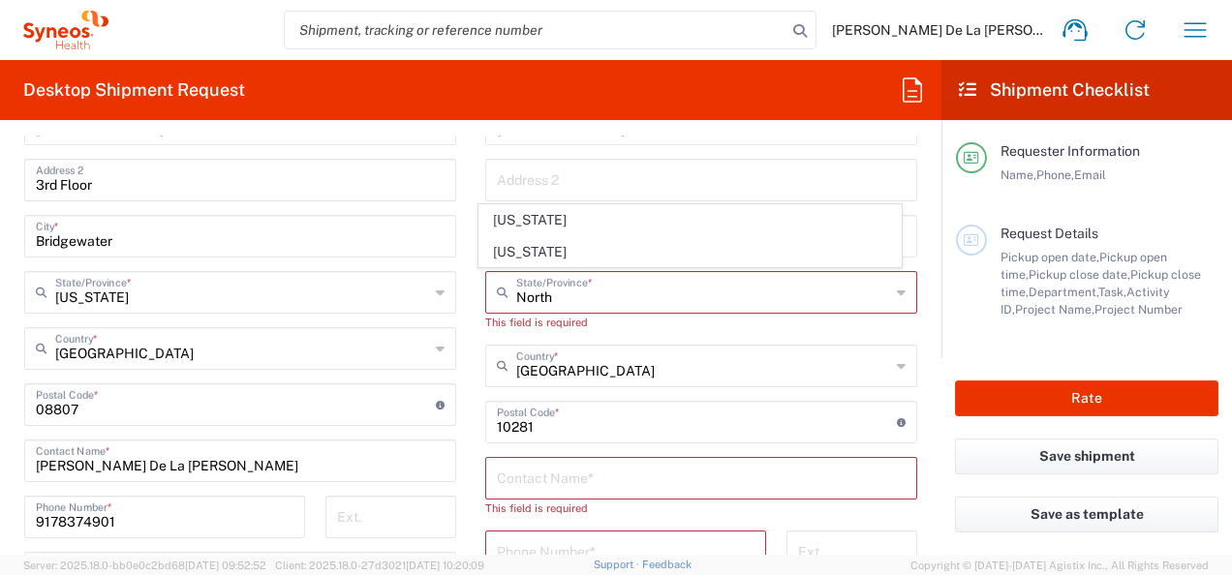
type input "[US_STATE]"
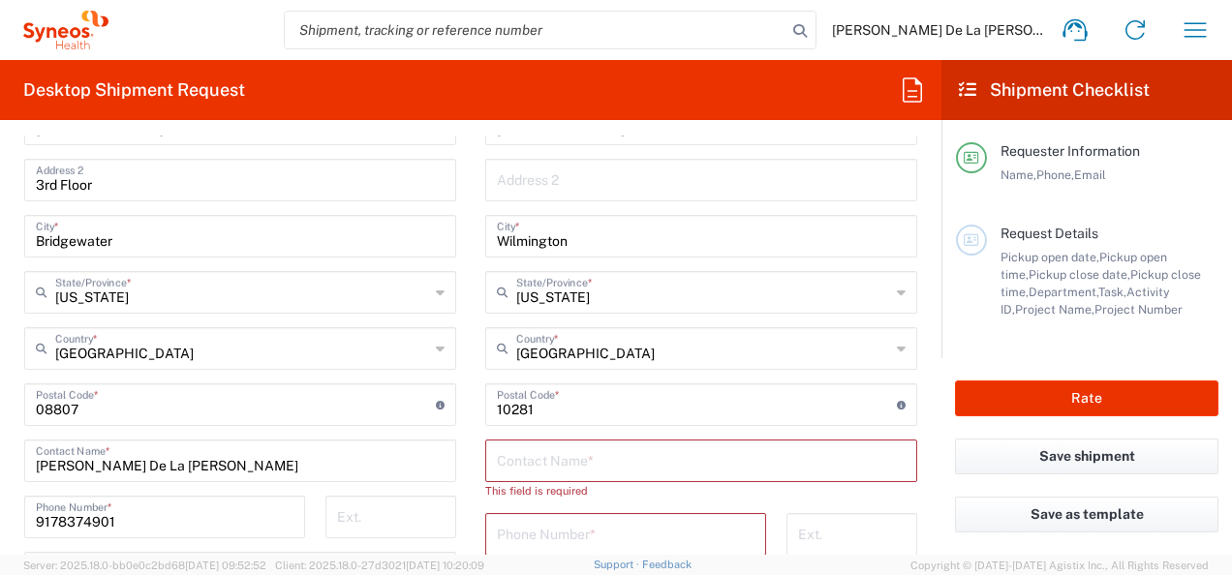
click at [622, 411] on input "undefined" at bounding box center [697, 403] width 400 height 34
type input "1"
type input "28411"
drag, startPoint x: 463, startPoint y: 463, endPoint x: 566, endPoint y: 467, distance: 103.7
click at [471, 463] on main "Location [PERSON_NAME] LLC-[GEOGRAPHIC_DATA] [GEOGRAPHIC_DATA] [GEOGRAPHIC_DATA…" at bounding box center [701, 414] width 461 height 848
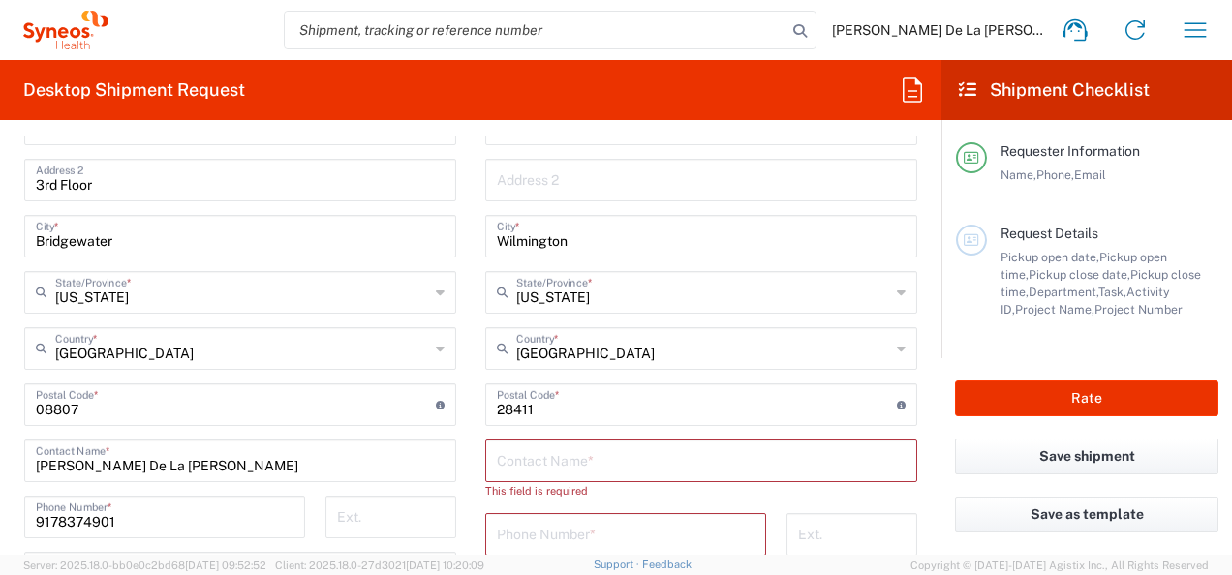
click at [622, 464] on input "text" at bounding box center [701, 460] width 409 height 34
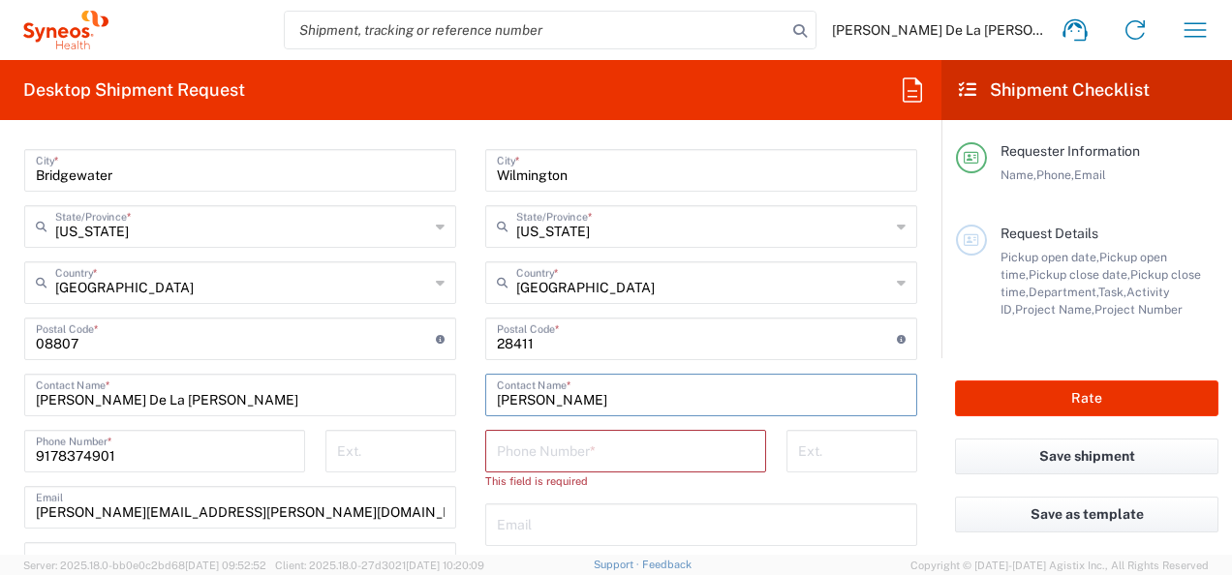
scroll to position [1044, 0]
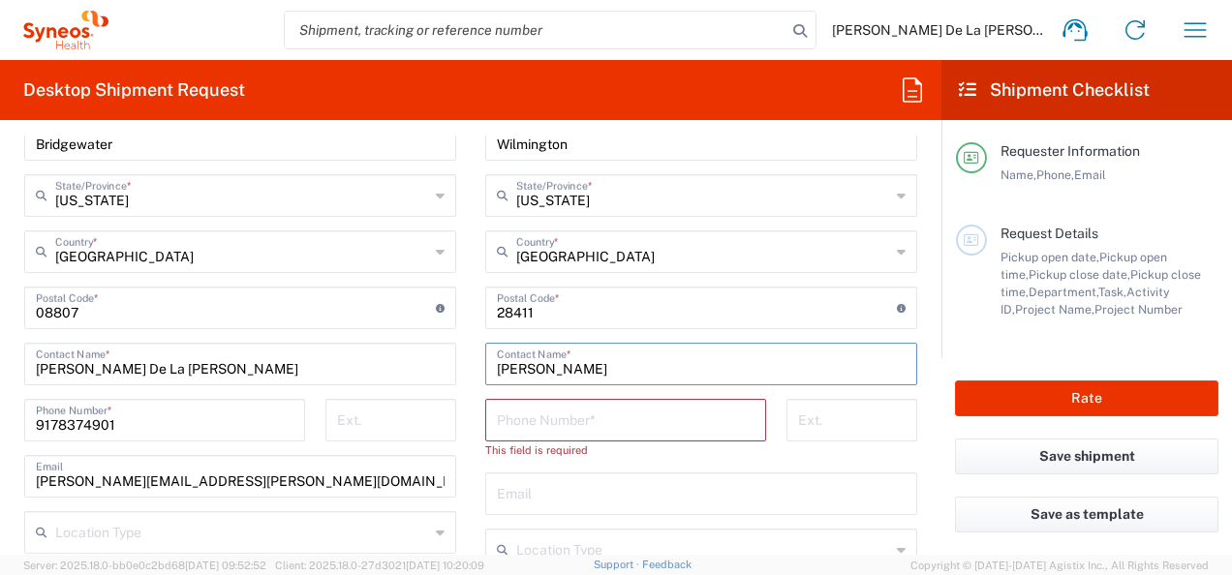
type input "[PERSON_NAME]"
click at [622, 408] on input "tel" at bounding box center [626, 419] width 258 height 34
type input "1111111111"
click at [914, 465] on main "Location [PERSON_NAME] LLC-[GEOGRAPHIC_DATA] [GEOGRAPHIC_DATA] [GEOGRAPHIC_DATA…" at bounding box center [701, 299] width 461 height 813
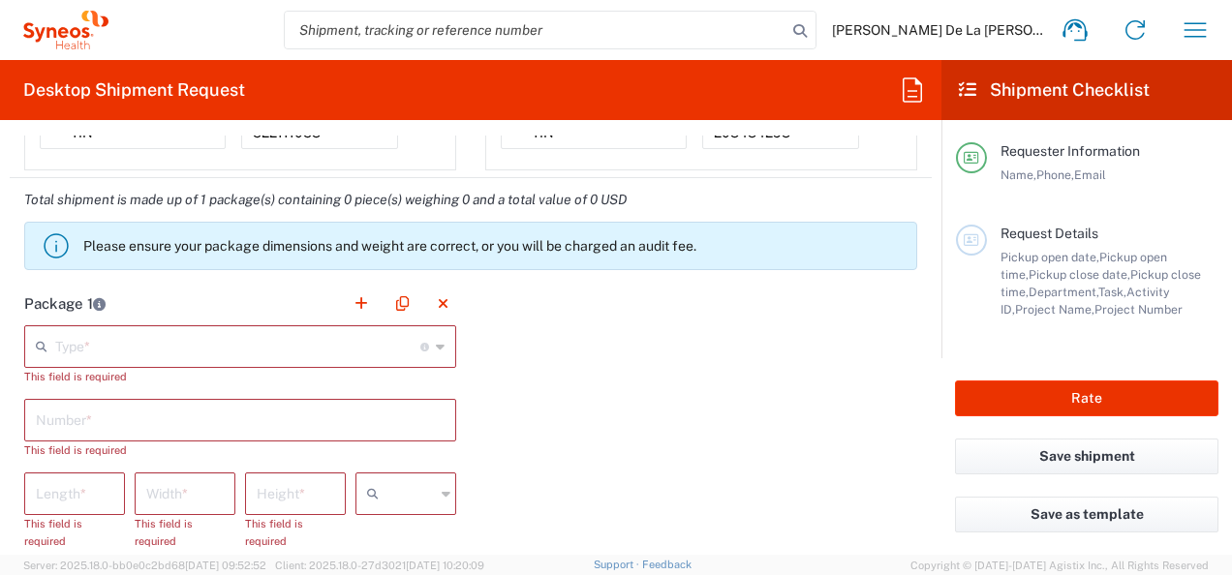
scroll to position [1625, 0]
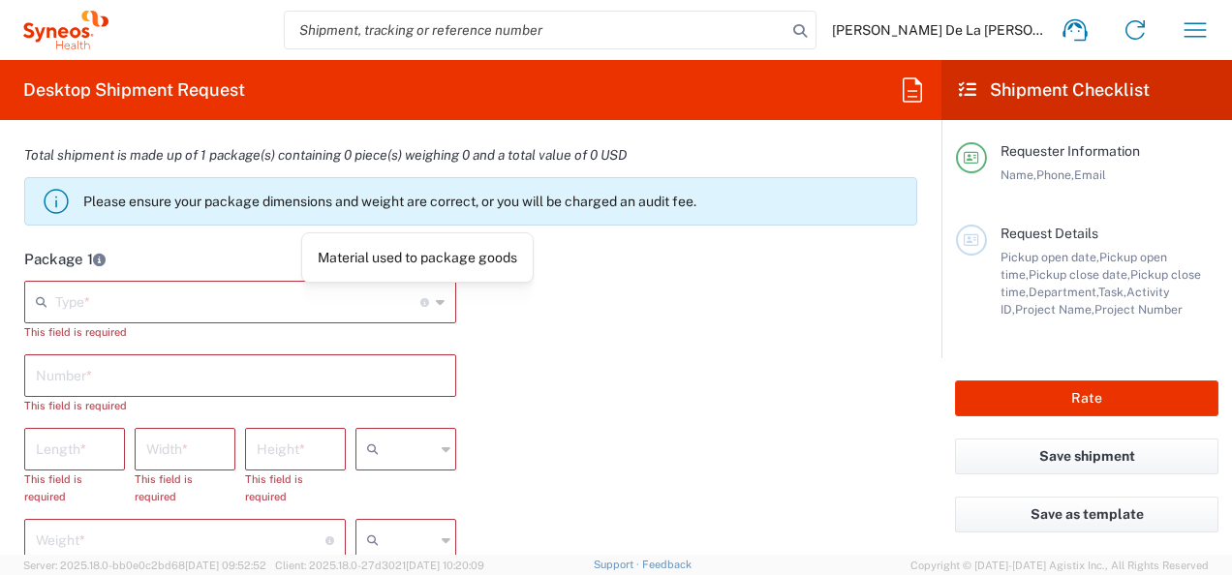
click at [442, 295] on div "Type * Material used to package goods" at bounding box center [240, 302] width 432 height 43
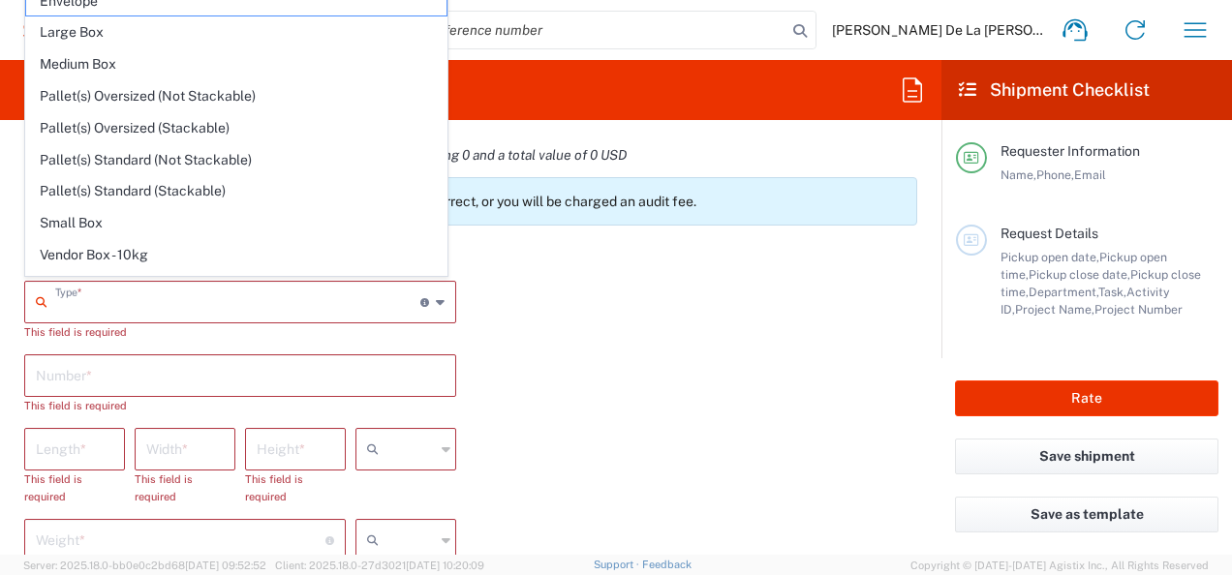
click at [116, 6] on span "Envelope" at bounding box center [236, 1] width 420 height 30
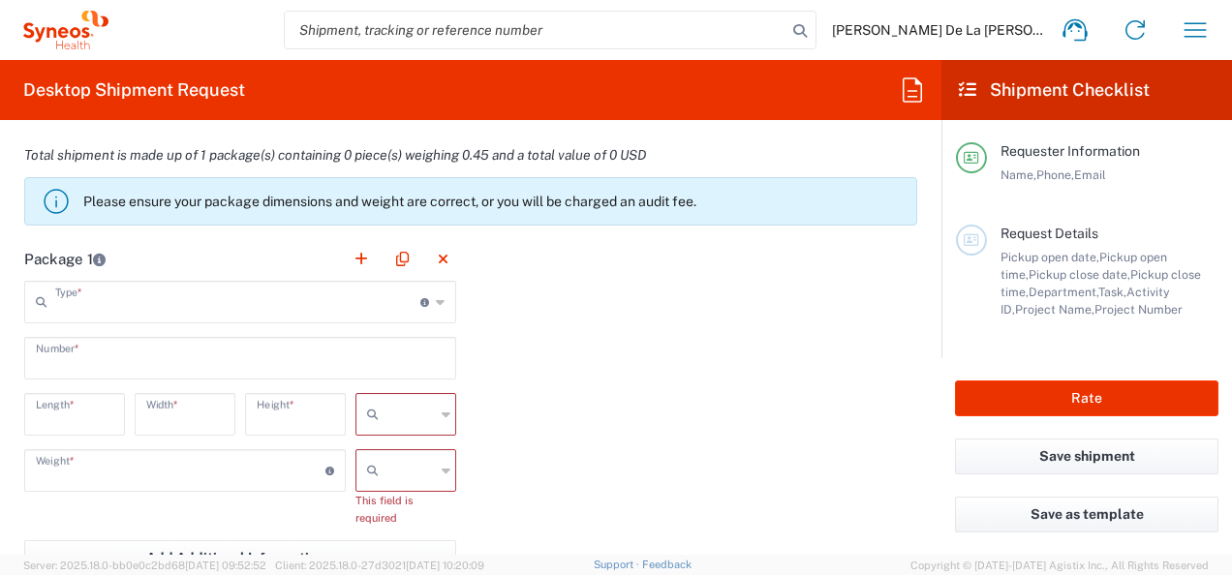
type input "Envelope"
type input "1"
type input "9.5"
type input "12.5"
type input "0.25"
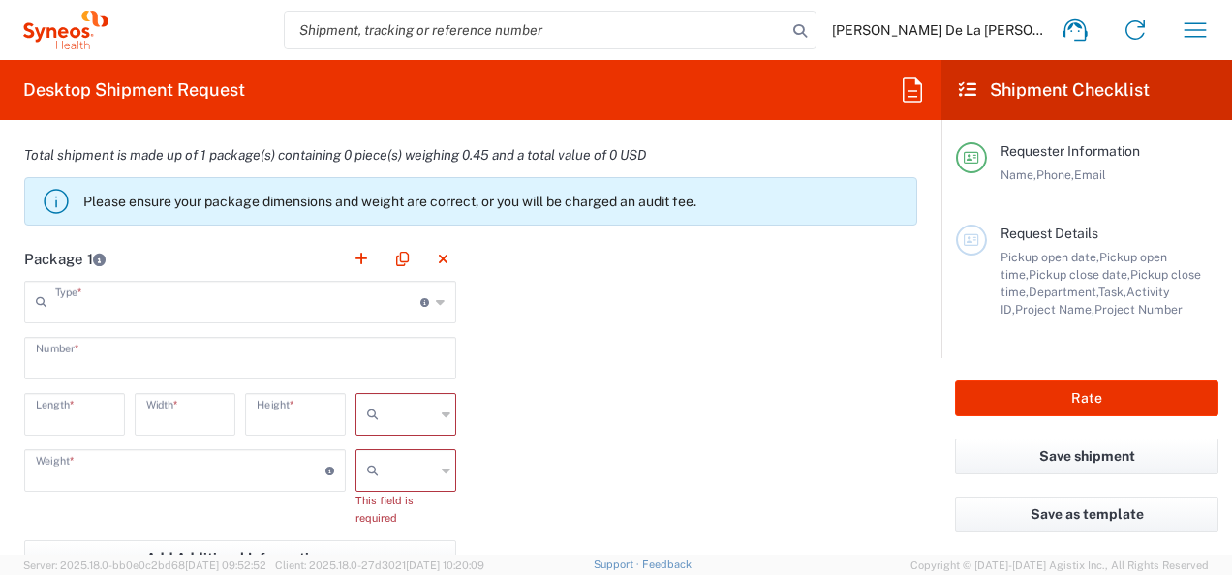
type input "in"
type input "0.45"
drag, startPoint x: 412, startPoint y: 476, endPoint x: 412, endPoint y: 503, distance: 26.1
click at [416, 476] on input "text" at bounding box center [410, 470] width 48 height 31
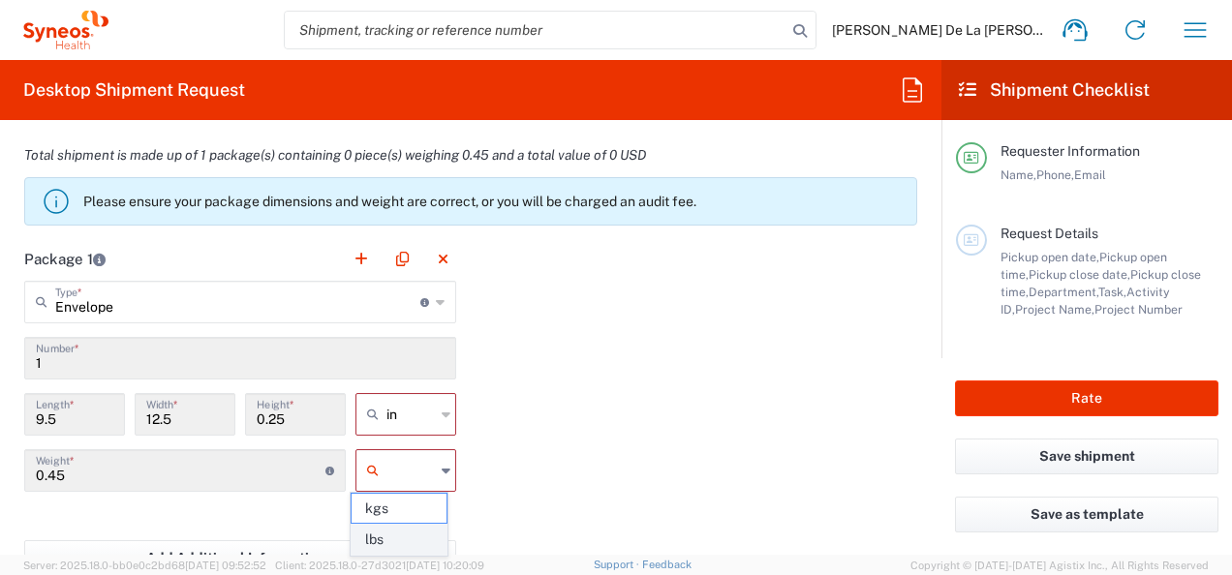
click at [401, 536] on span "lbs" at bounding box center [398, 540] width 95 height 30
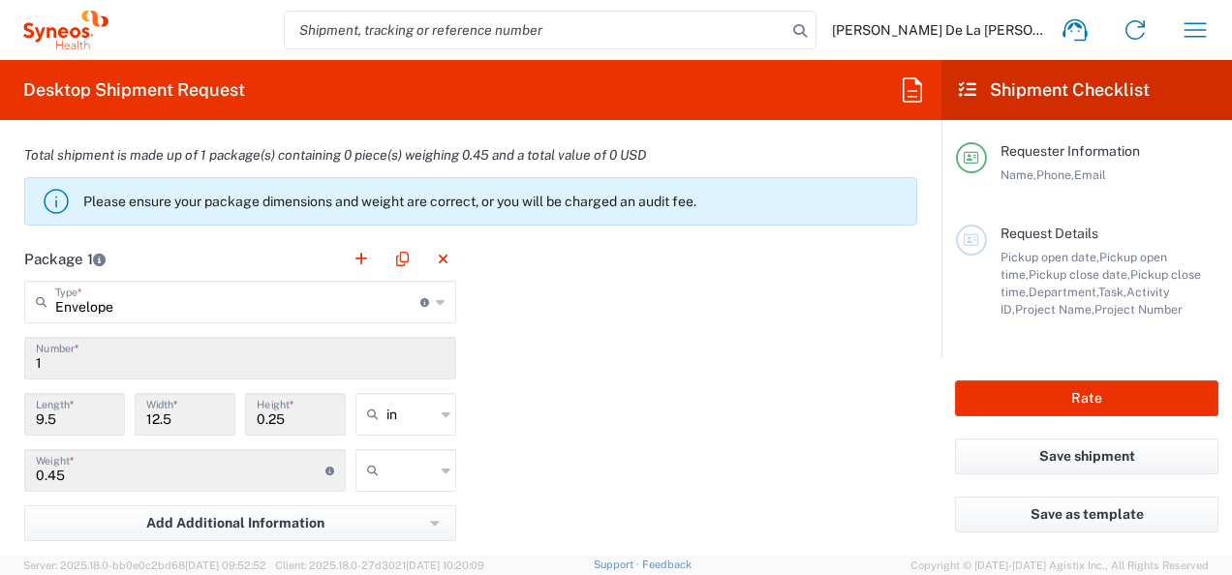
type input "lbs"
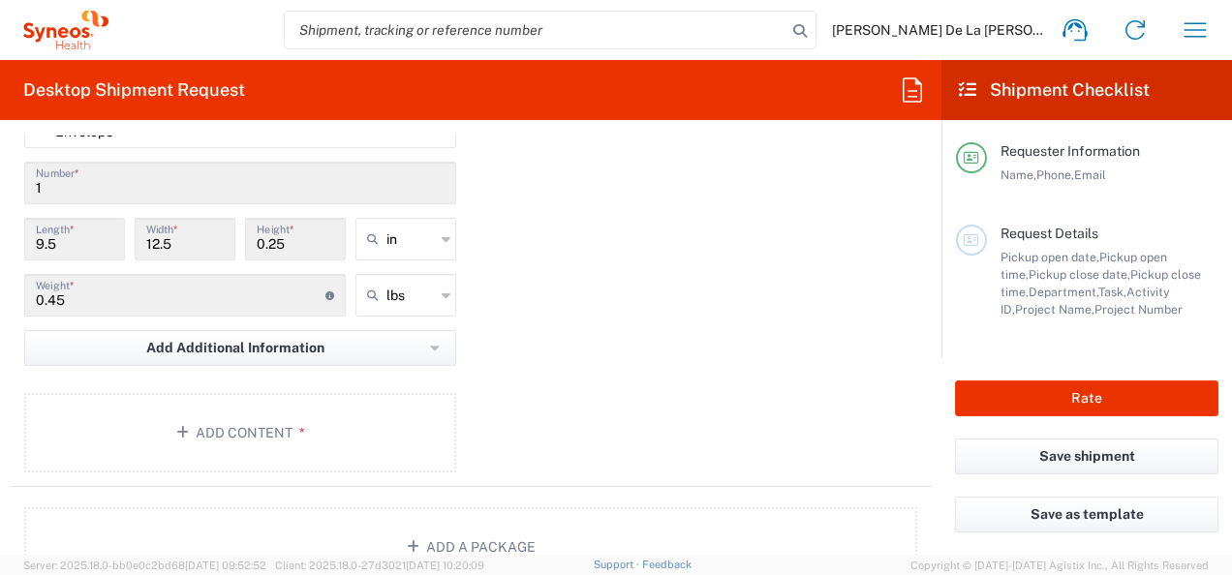
scroll to position [1818, 0]
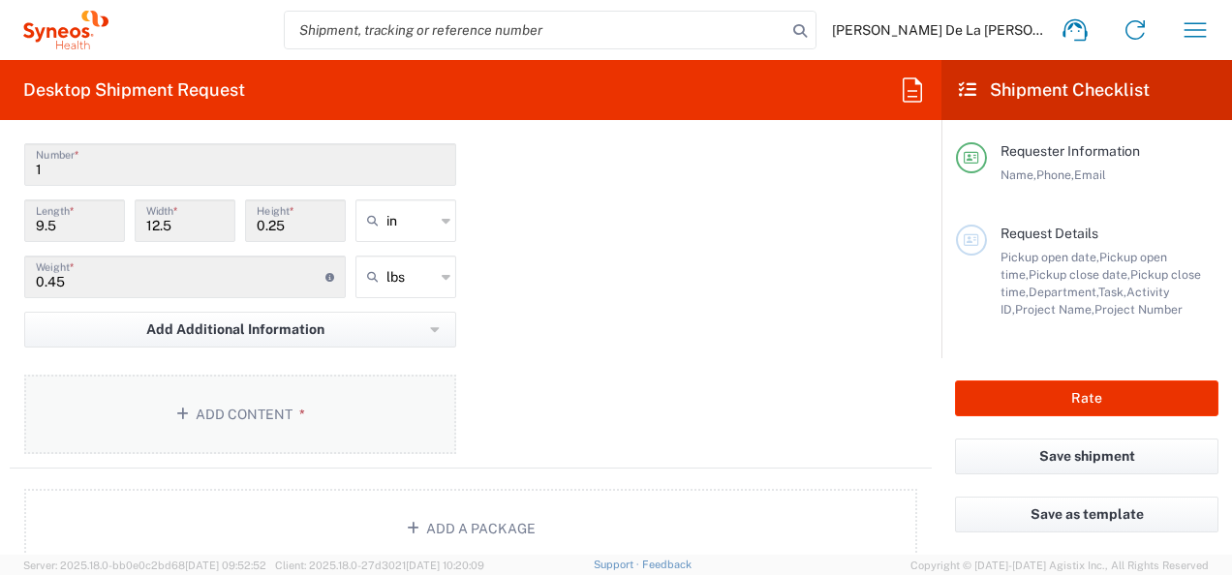
click at [246, 402] on button "Add Content *" at bounding box center [240, 414] width 432 height 79
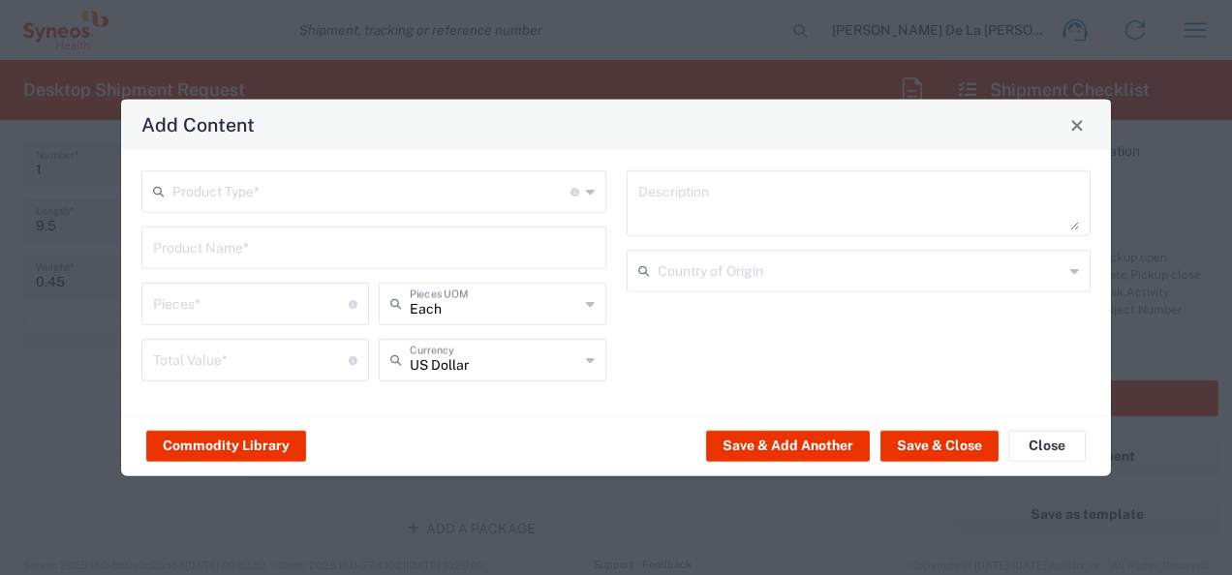
click at [591, 195] on icon at bounding box center [590, 191] width 9 height 31
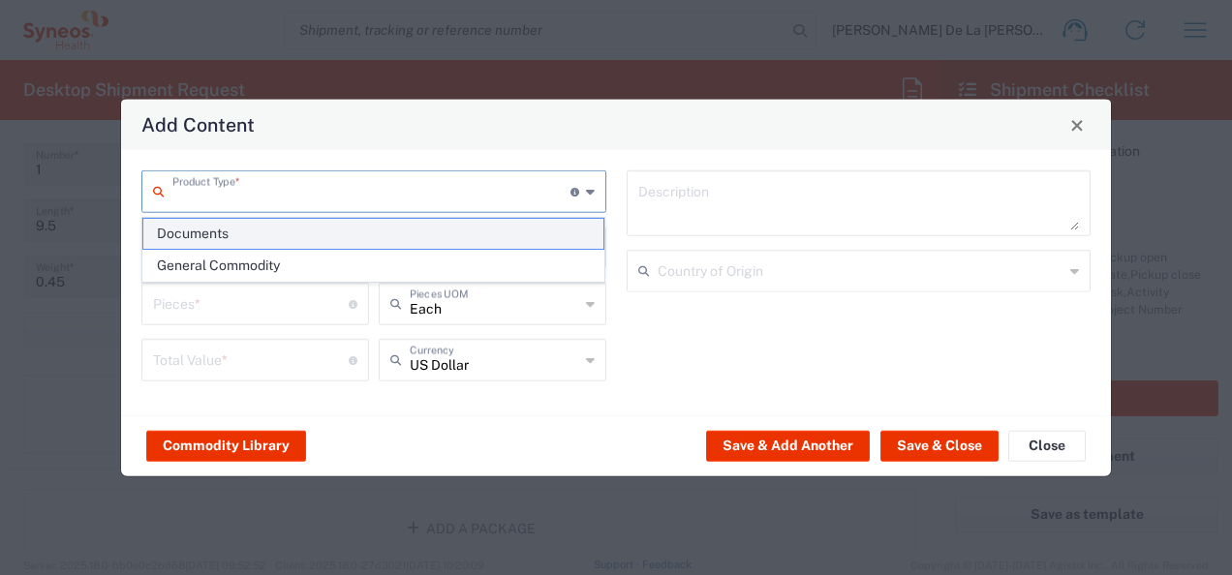
click at [345, 223] on span "Documents" at bounding box center [373, 234] width 461 height 30
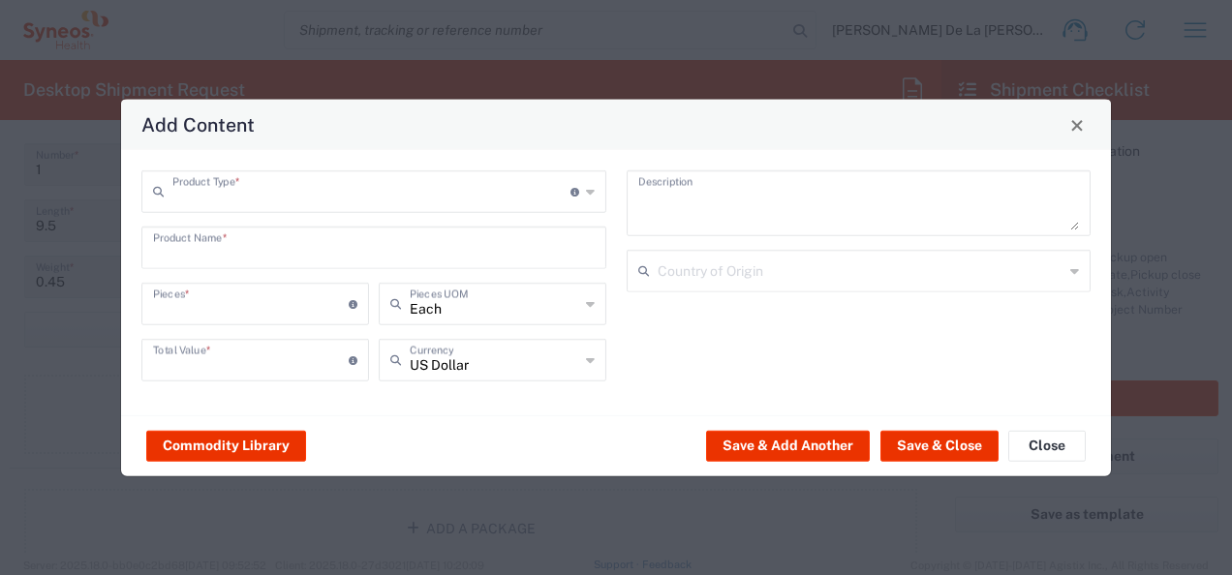
type input "Documents"
type input "1"
type textarea "Documents"
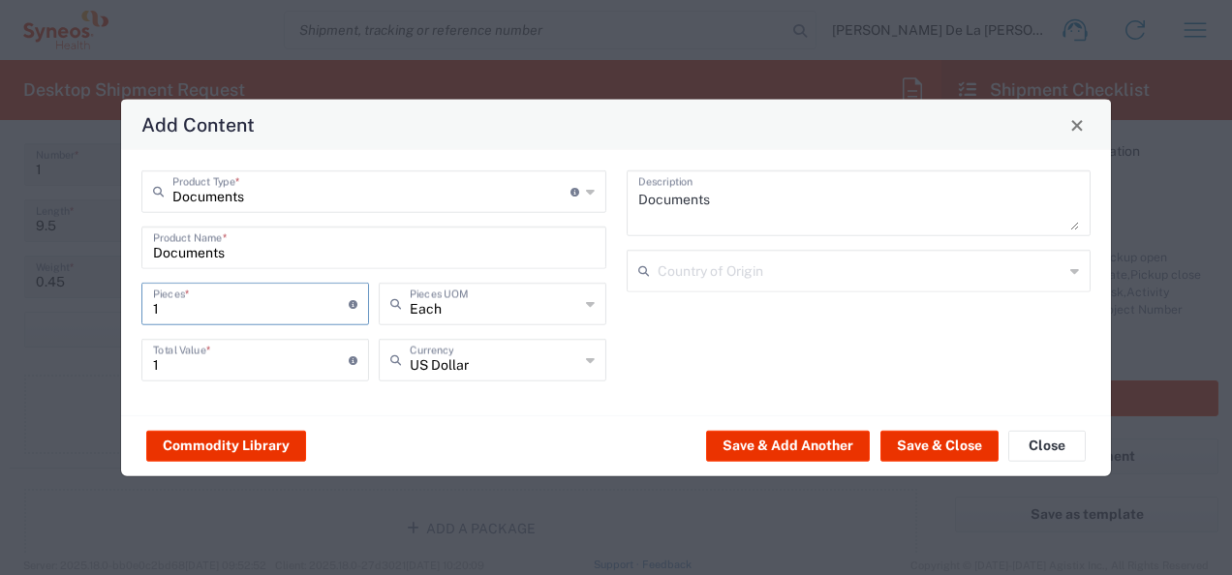
click at [229, 290] on input "1" at bounding box center [251, 303] width 196 height 34
type input "24"
click at [936, 441] on button "Save & Close" at bounding box center [939, 445] width 118 height 31
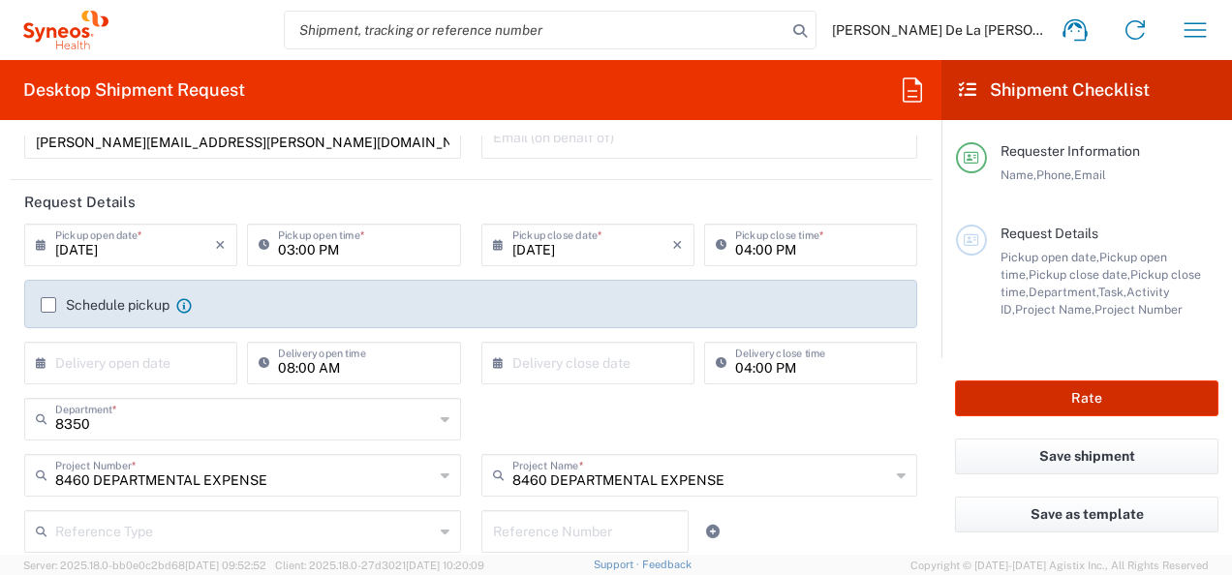
scroll to position [194, 0]
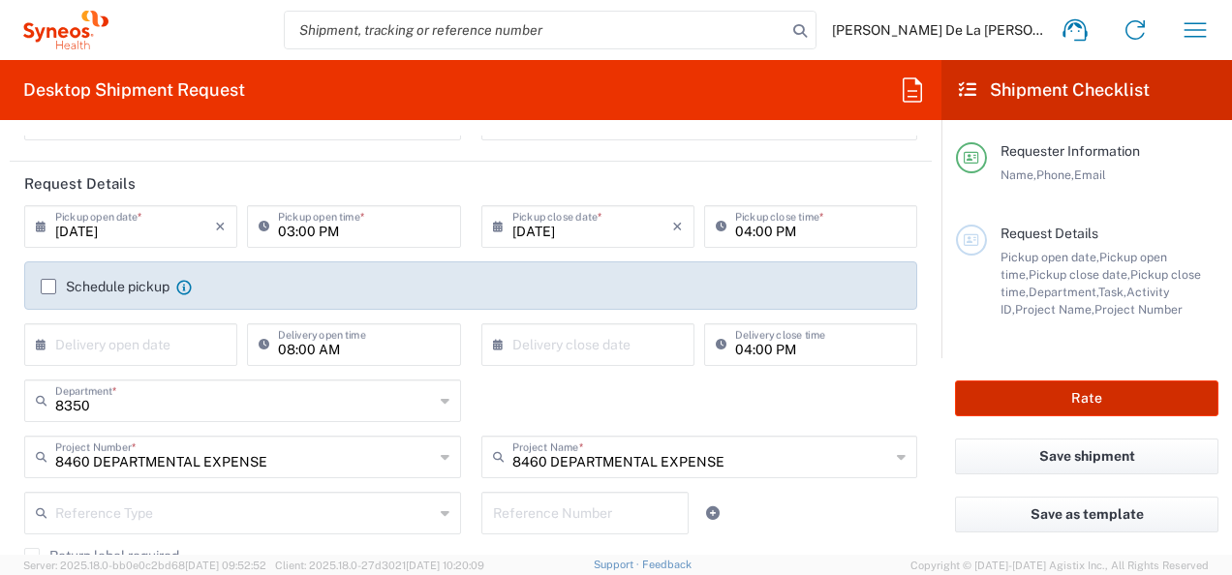
click at [1100, 401] on button "Rate" at bounding box center [1086, 399] width 263 height 36
type input "8460 DEPARTMENTAL EXPENSE"
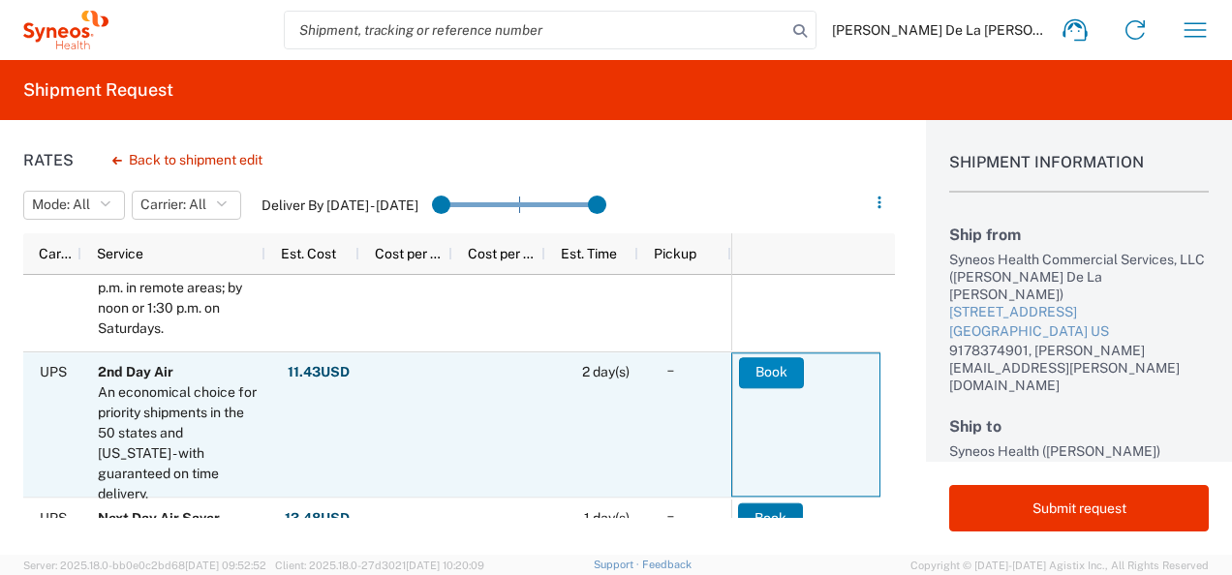
click at [790, 367] on button "Book" at bounding box center [771, 372] width 65 height 31
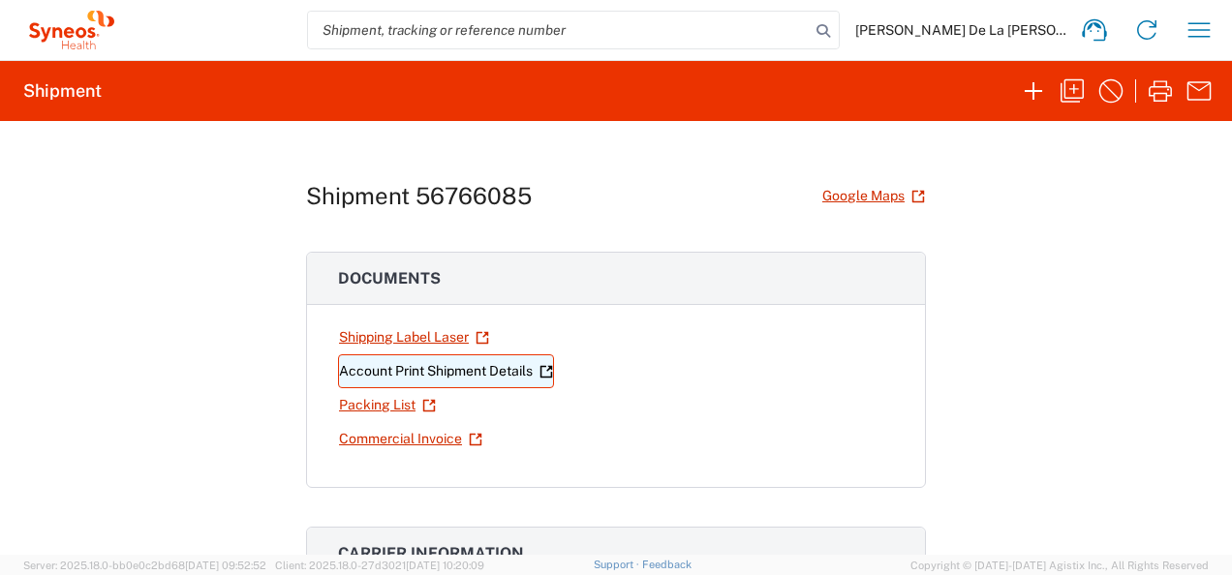
click at [447, 366] on link "Account Print Shipment Details" at bounding box center [446, 371] width 216 height 34
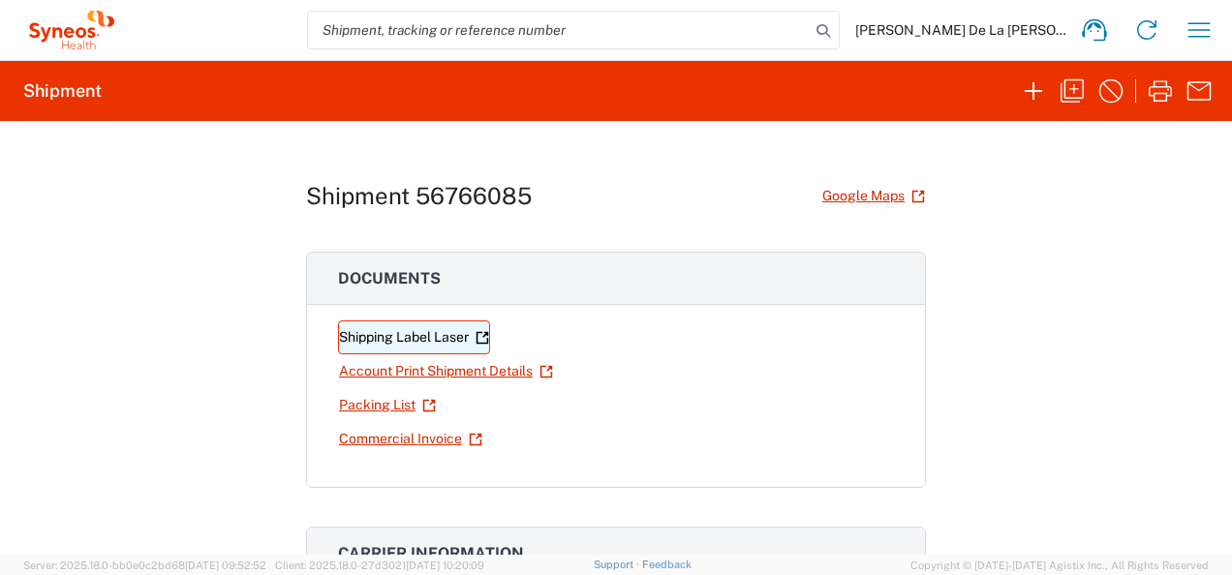
click at [389, 336] on link "Shipping Label Laser" at bounding box center [414, 337] width 152 height 34
